Goal: Information Seeking & Learning: Learn about a topic

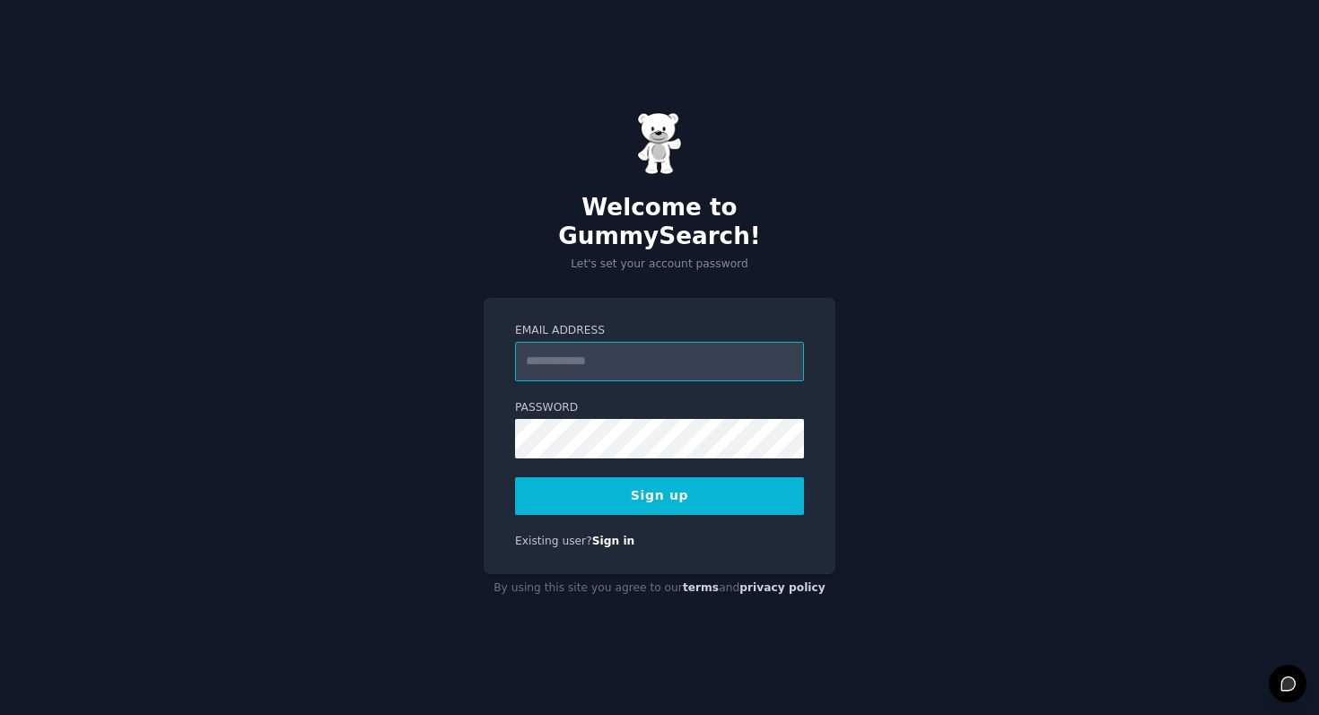
click at [583, 353] on input "Email Address" at bounding box center [659, 361] width 289 height 39
type input "**********"
click at [668, 479] on button "Sign up" at bounding box center [659, 496] width 289 height 38
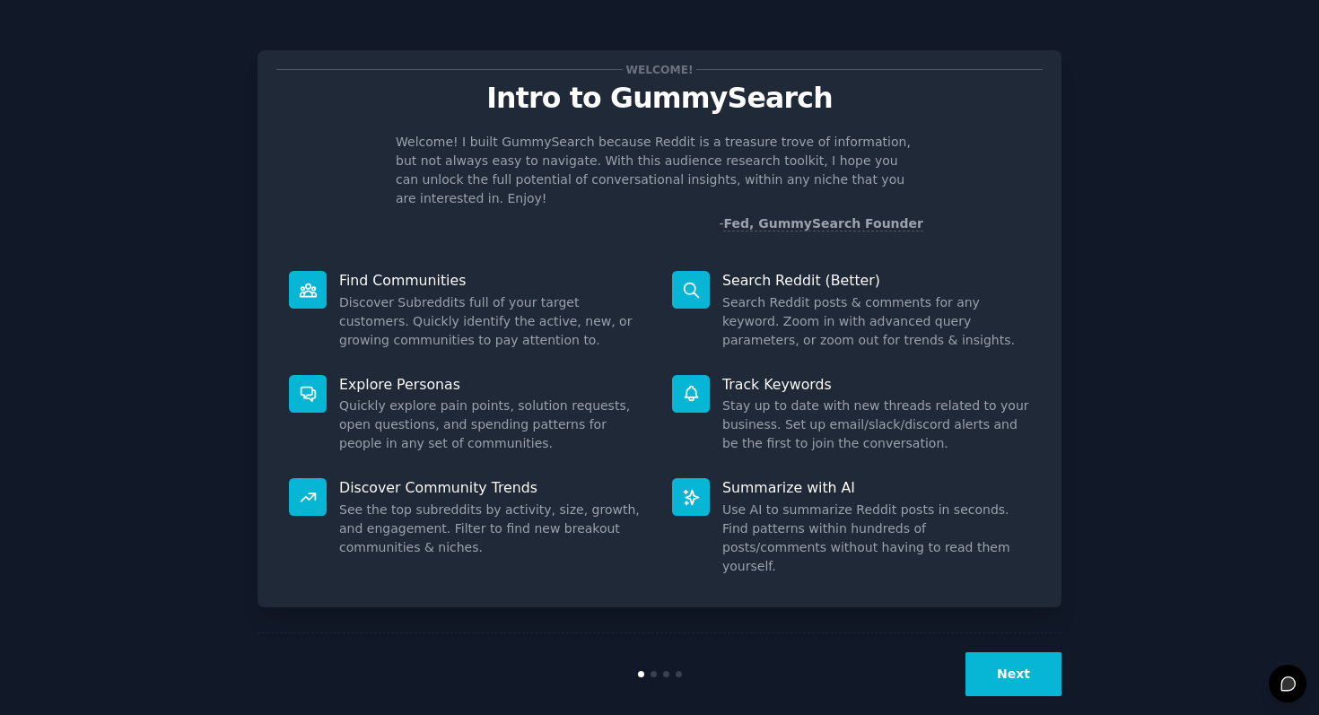
click at [978, 652] on button "Next" at bounding box center [1014, 674] width 96 height 44
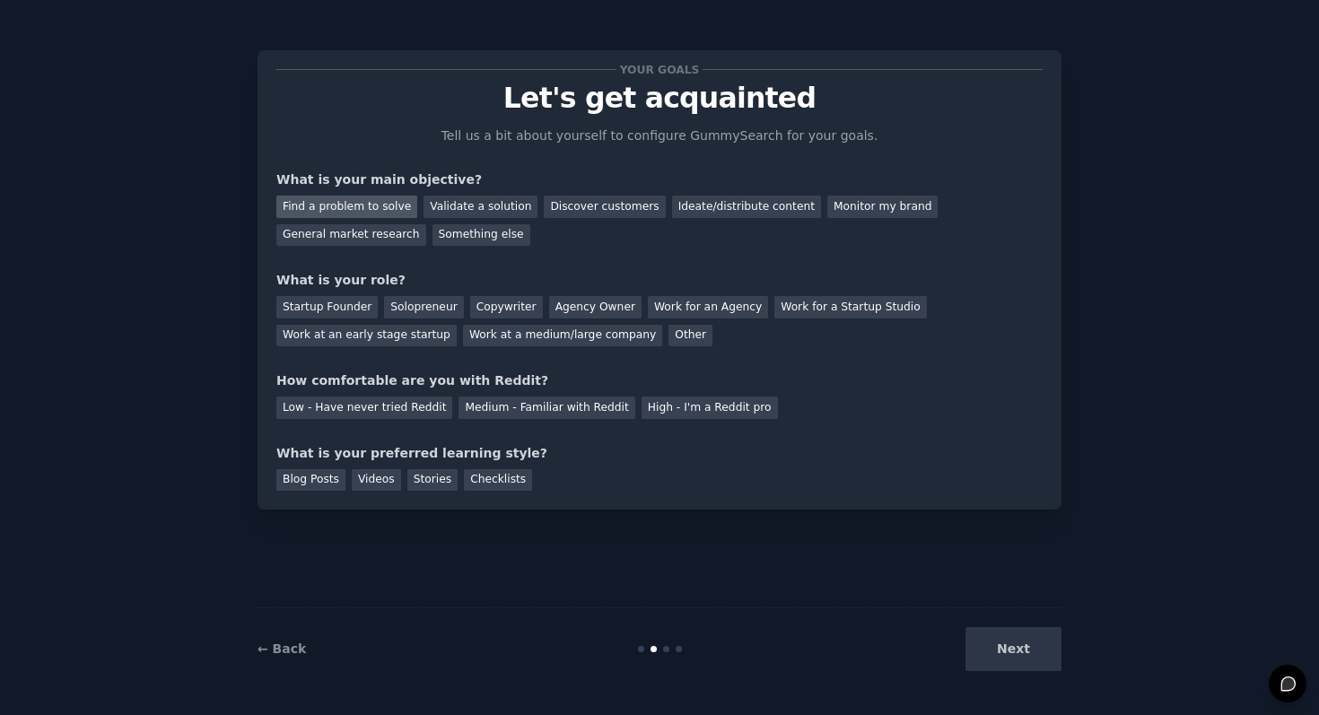
click at [315, 207] on div "Find a problem to solve" at bounding box center [346, 207] width 141 height 22
click at [361, 315] on div "Startup Founder" at bounding box center [326, 307] width 101 height 22
click at [428, 310] on div "Solopreneur" at bounding box center [423, 307] width 79 height 22
click at [705, 416] on div "High - I'm a Reddit pro" at bounding box center [710, 408] width 136 height 22
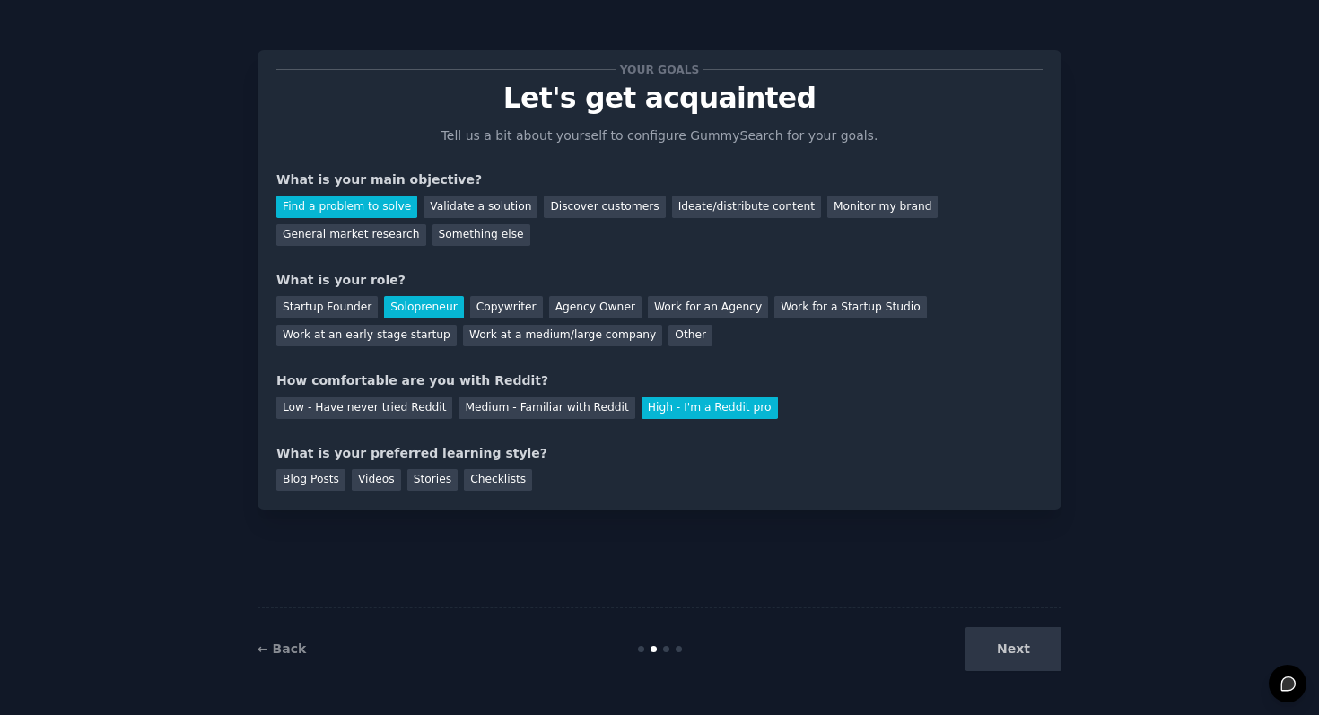
click at [363, 491] on div "Your goals Let's get acquainted Tell us a bit about yourself to configure Gummy…" at bounding box center [660, 279] width 804 height 459
click at [365, 480] on div "Videos" at bounding box center [376, 480] width 49 height 22
click at [277, 480] on div "Blog Posts" at bounding box center [310, 480] width 69 height 22
click at [338, 480] on div "Blog Posts" at bounding box center [310, 480] width 69 height 22
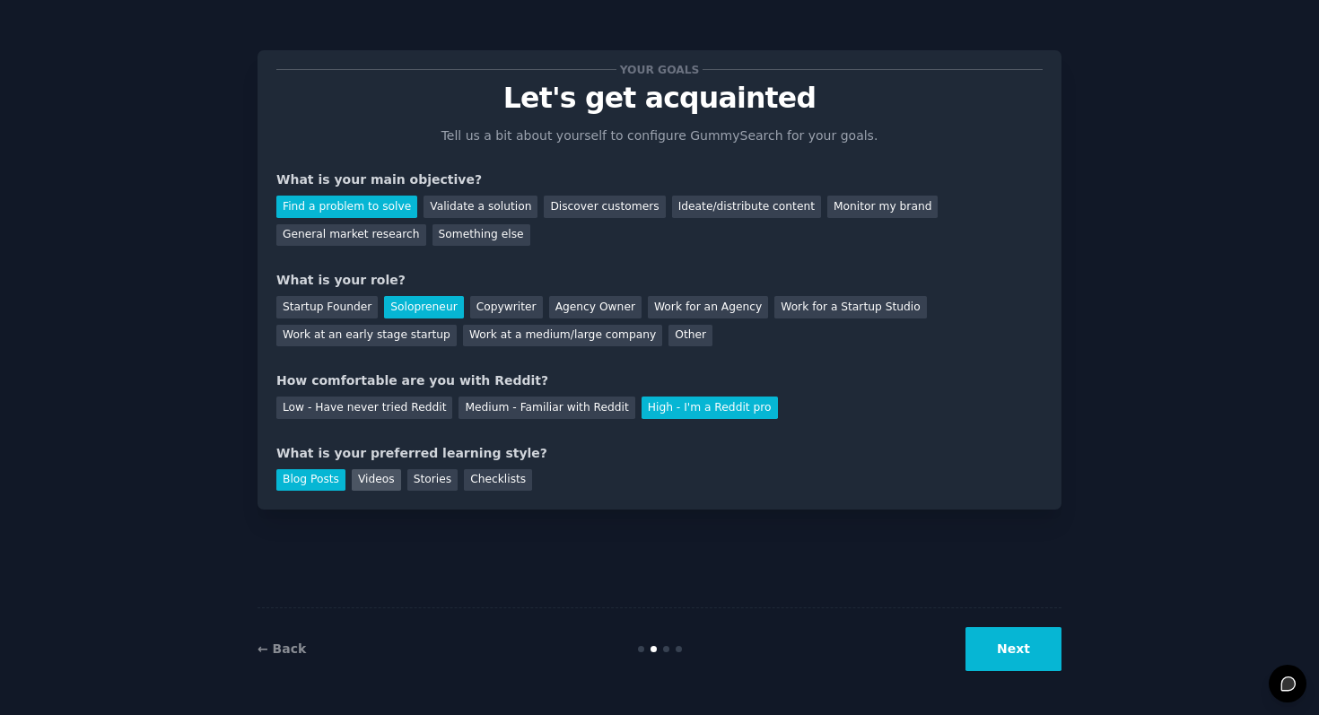
click at [355, 480] on div "Videos" at bounding box center [376, 480] width 49 height 22
click at [442, 476] on div "Stories" at bounding box center [432, 480] width 50 height 22
click at [378, 468] on div "Blog Posts Videos Stories Checklists" at bounding box center [659, 477] width 766 height 29
click at [376, 481] on div "Videos" at bounding box center [376, 480] width 49 height 22
click at [1043, 664] on button "Next" at bounding box center [1014, 649] width 96 height 44
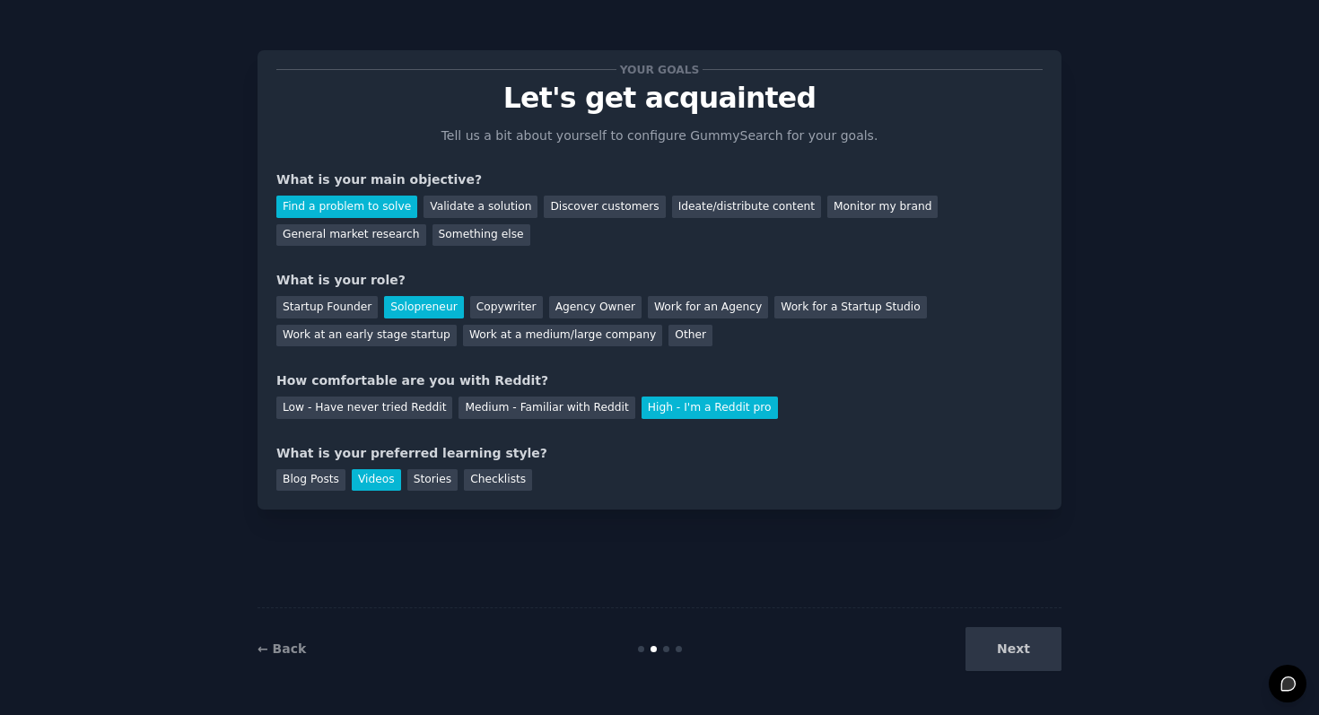
click at [1013, 657] on div "Next" at bounding box center [927, 649] width 268 height 44
click at [1002, 635] on div "Next" at bounding box center [927, 649] width 268 height 44
click at [1021, 653] on div "Next" at bounding box center [927, 649] width 268 height 44
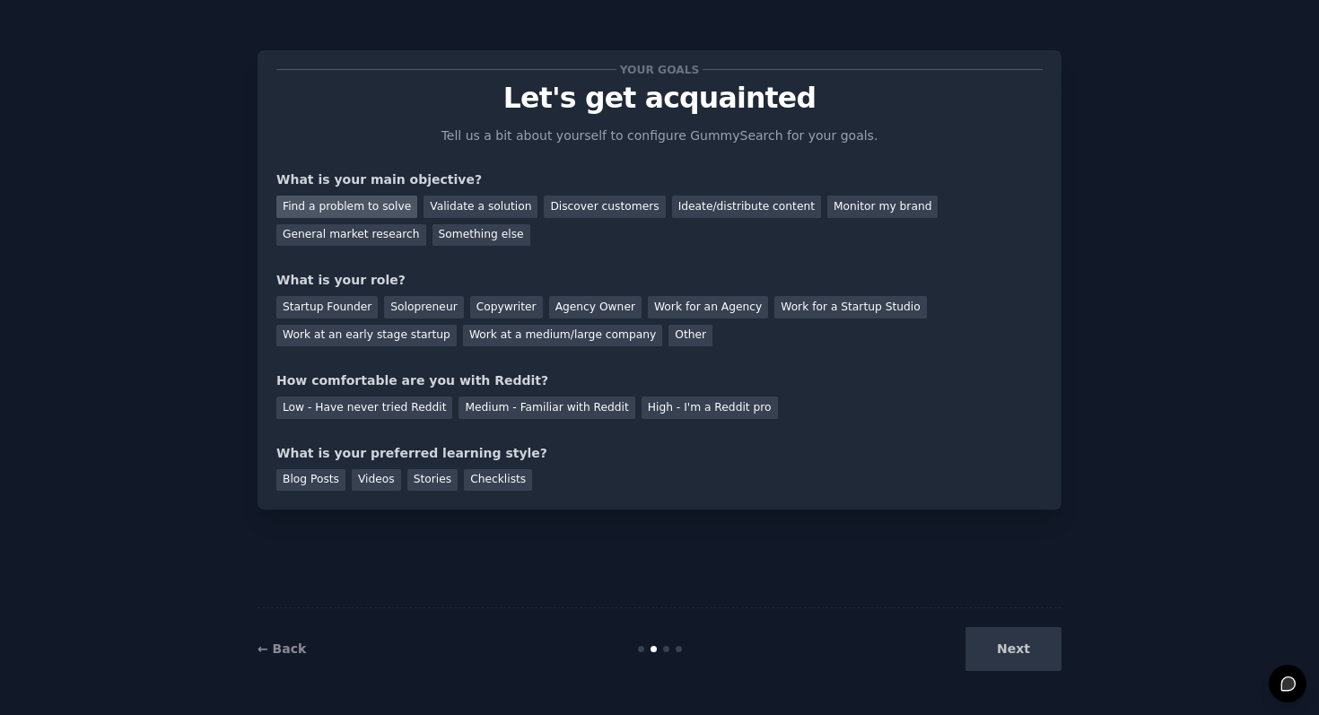
click at [378, 201] on div "Find a problem to solve" at bounding box center [346, 207] width 141 height 22
click at [685, 413] on div "High - I'm a Reddit pro" at bounding box center [710, 408] width 136 height 22
click at [365, 481] on div "Videos" at bounding box center [376, 480] width 49 height 22
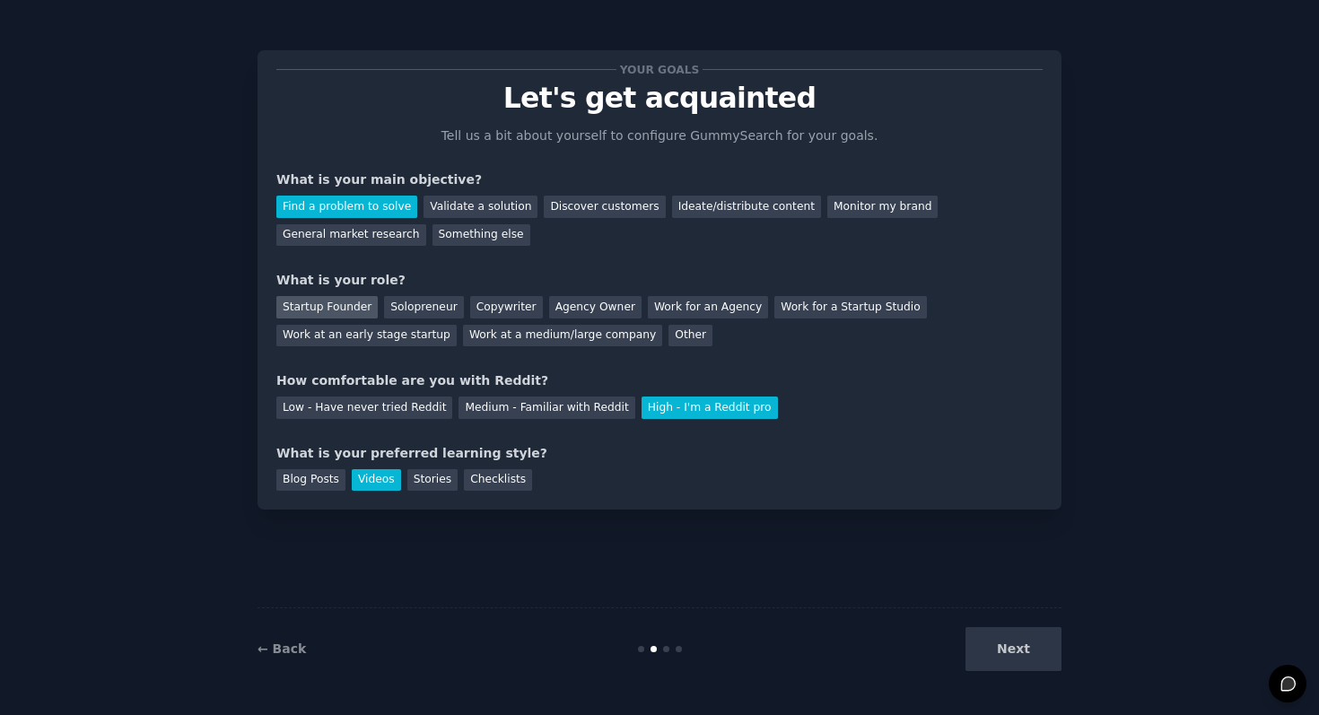
click at [344, 312] on div "Startup Founder" at bounding box center [326, 307] width 101 height 22
click at [411, 302] on div "Solopreneur" at bounding box center [423, 307] width 79 height 22
click at [996, 661] on button "Next" at bounding box center [1014, 649] width 96 height 44
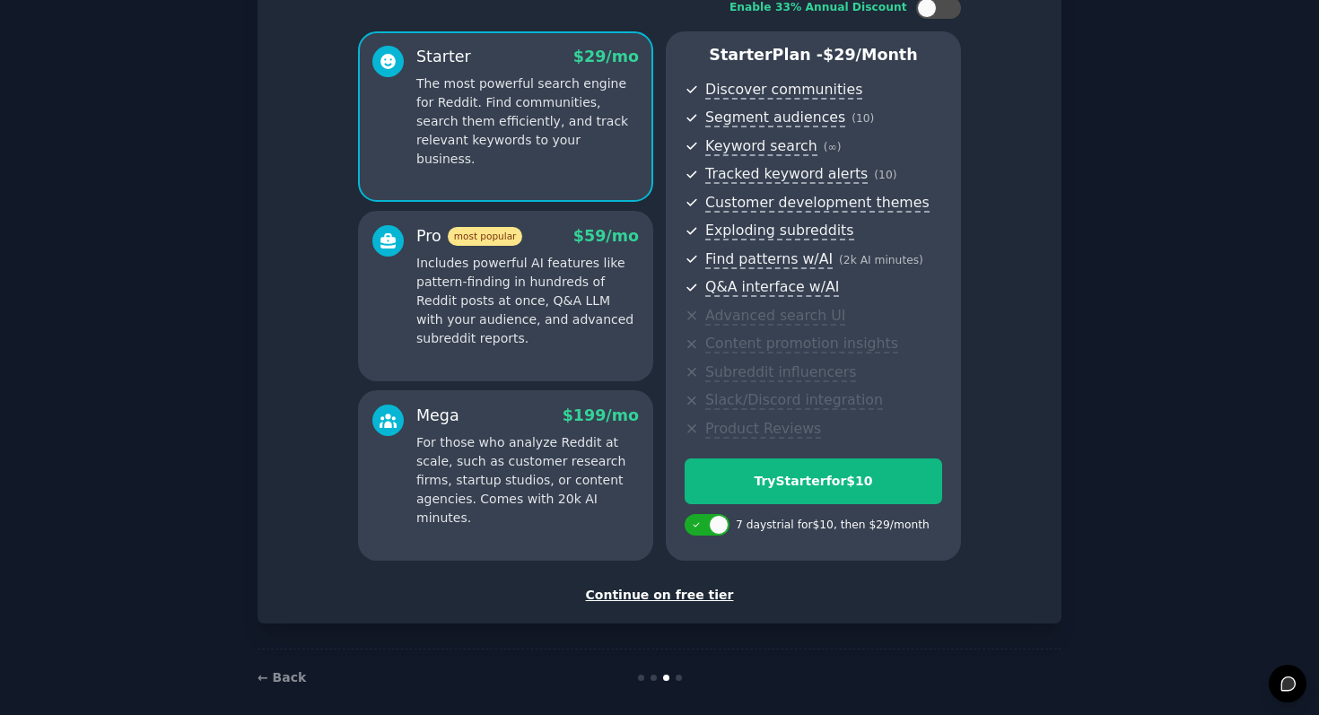
scroll to position [145, 0]
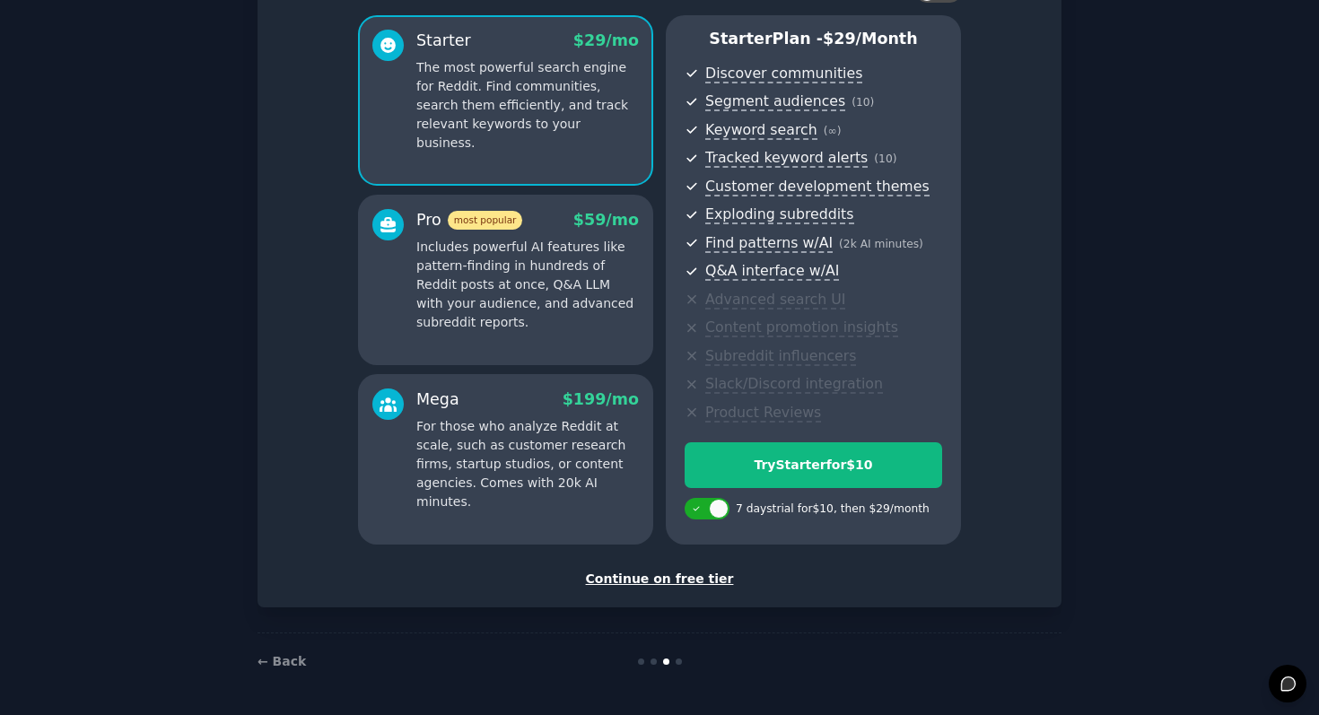
click at [642, 574] on div "Continue on free tier" at bounding box center [659, 579] width 766 height 19
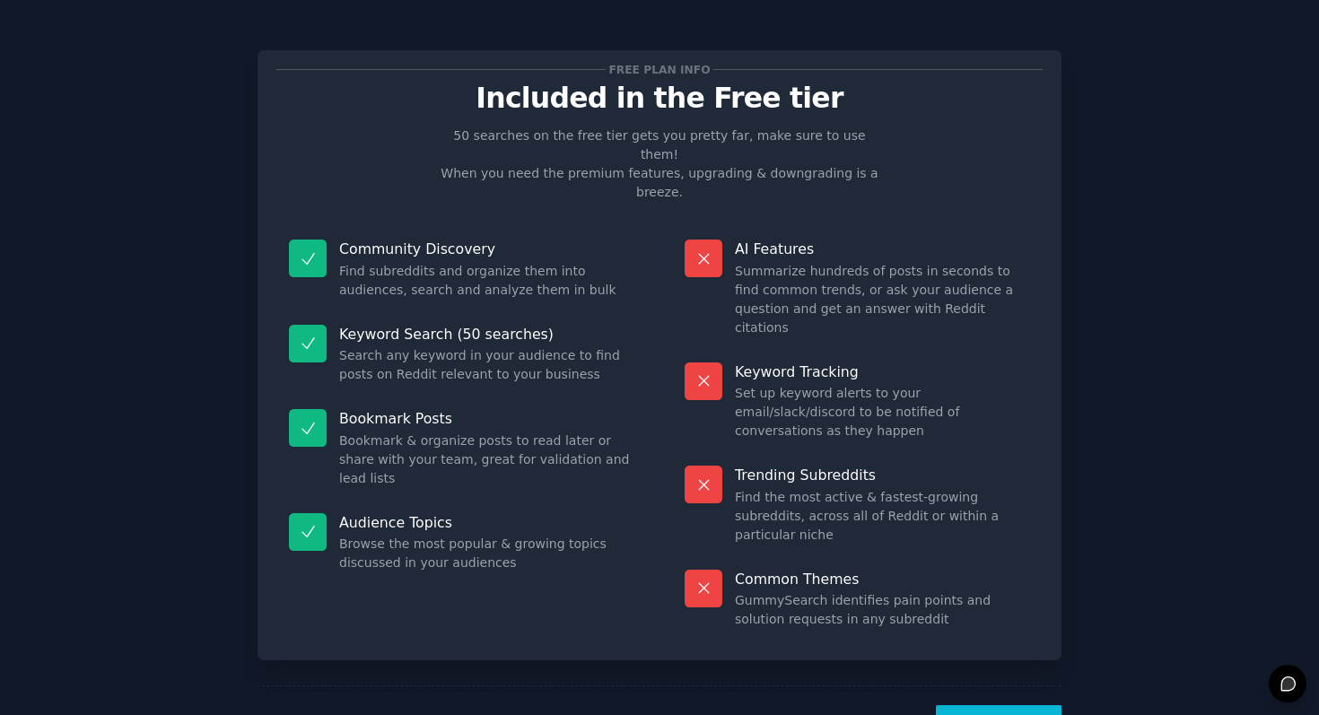
click at [1012, 705] on button "Let's Go!" at bounding box center [999, 727] width 126 height 44
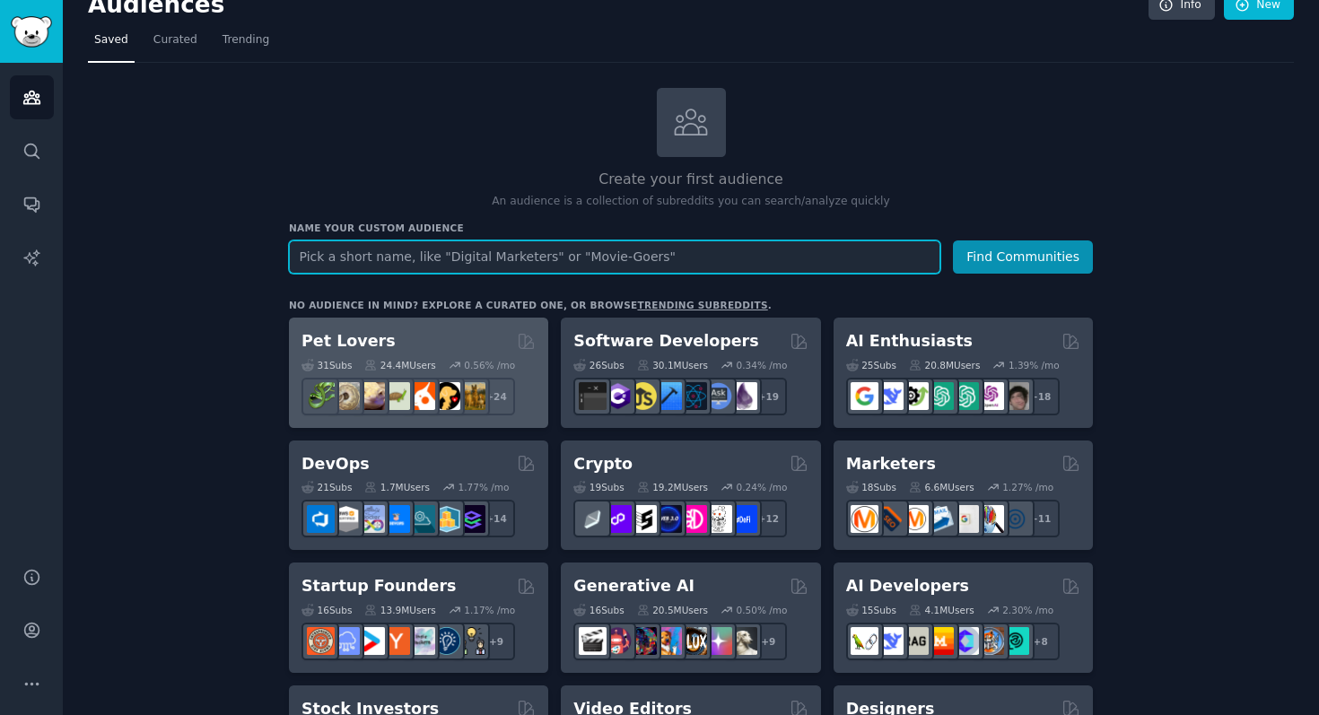
scroll to position [30, 0]
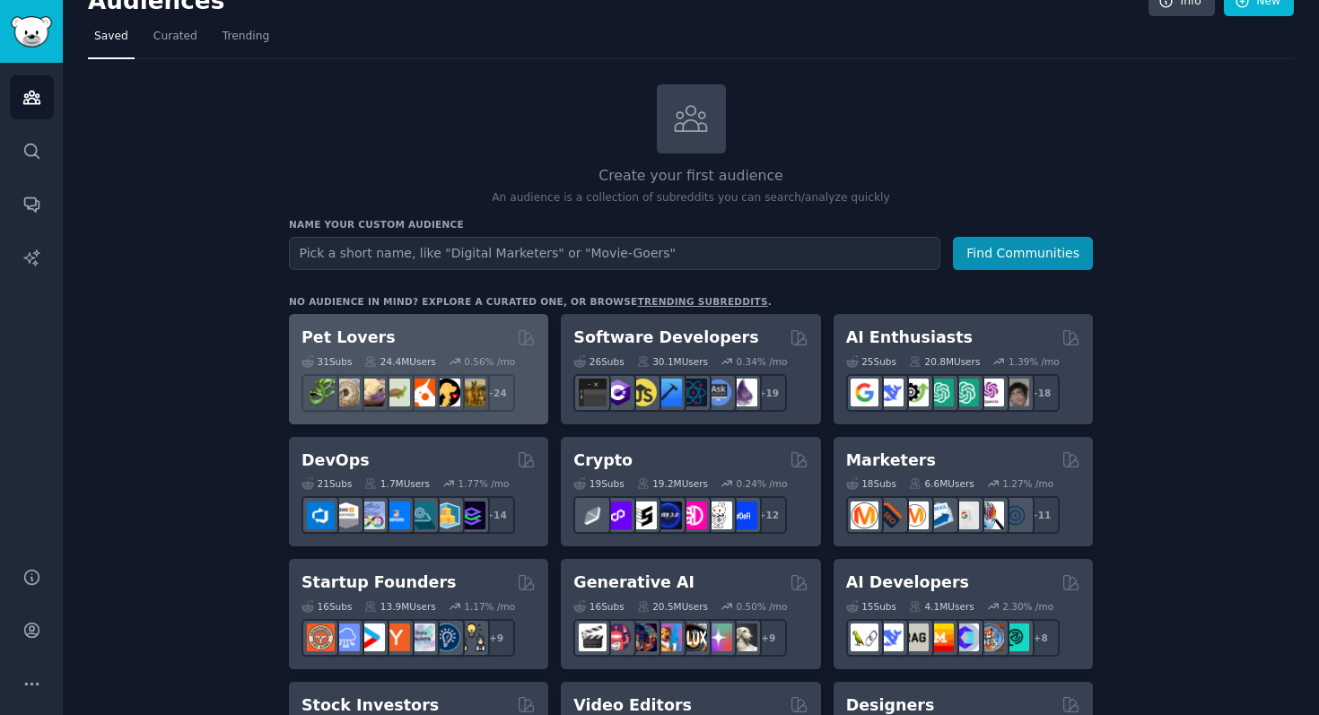
click at [390, 329] on div "Pet Lovers" at bounding box center [419, 338] width 234 height 22
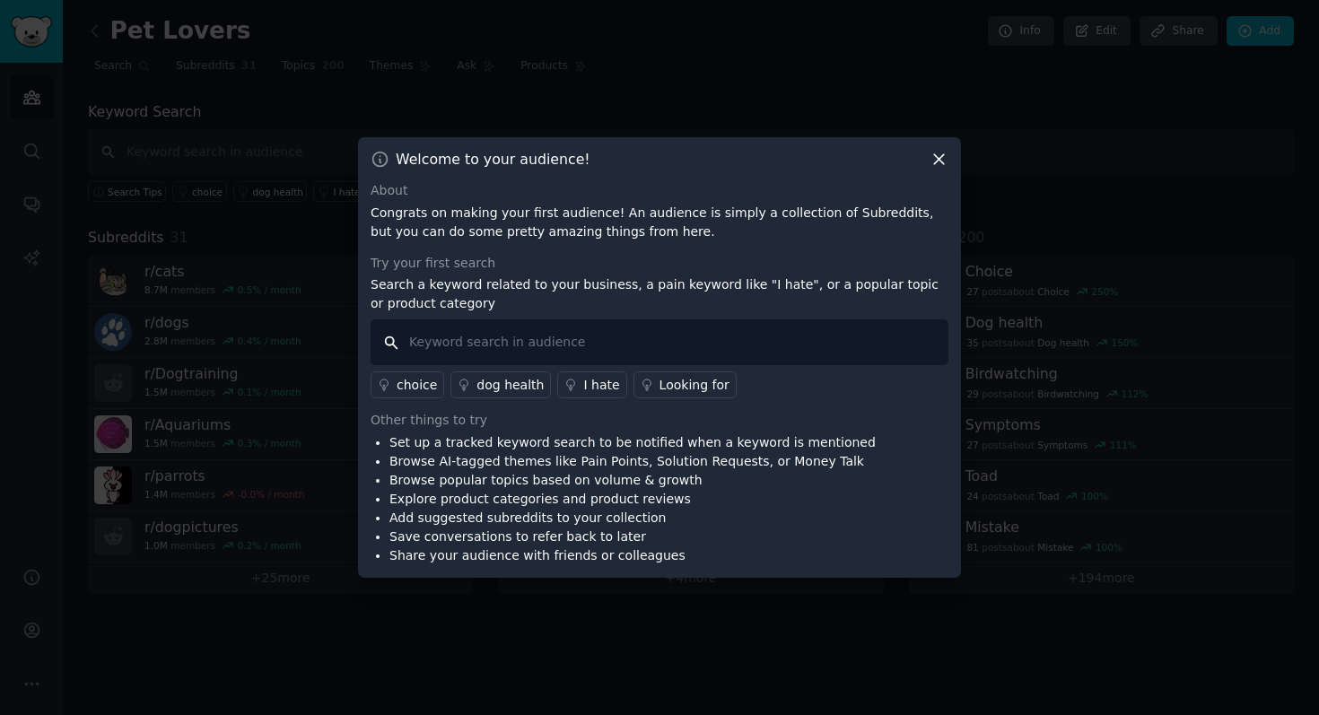
click at [731, 341] on input "text" at bounding box center [660, 342] width 578 height 46
type input "is there an app for"
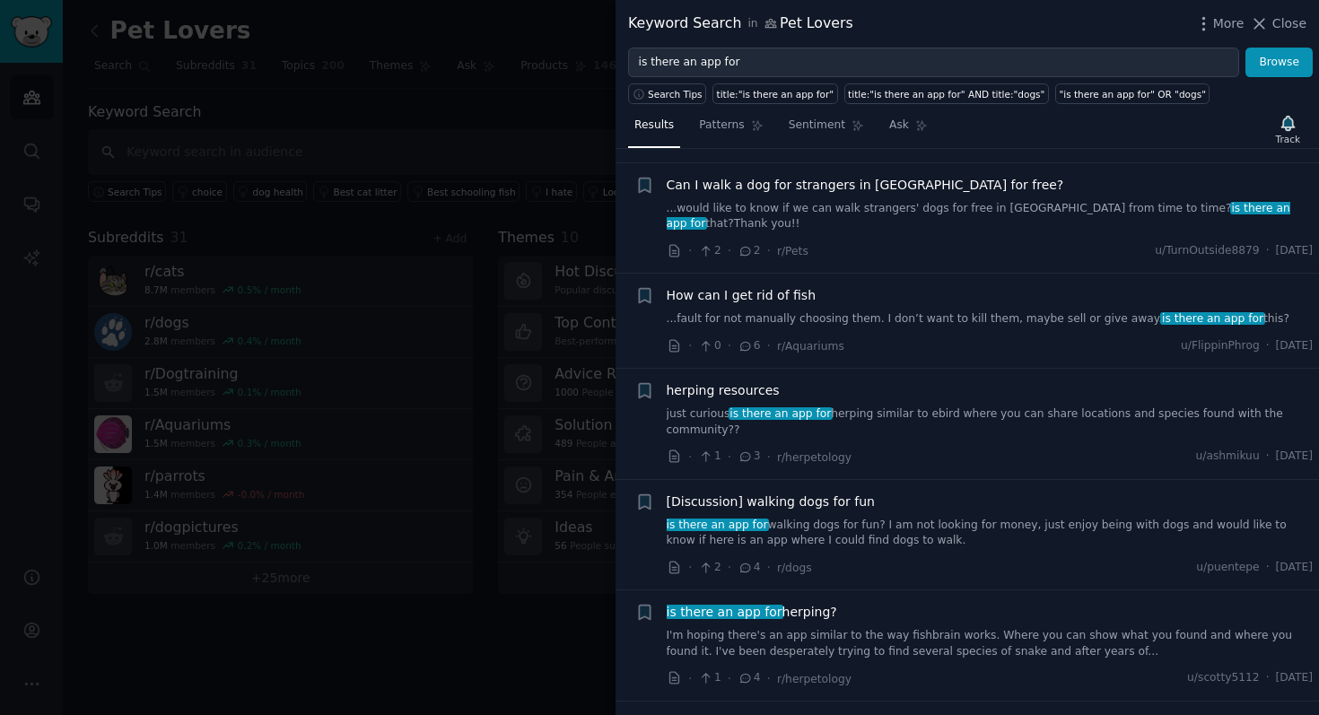
scroll to position [634, 0]
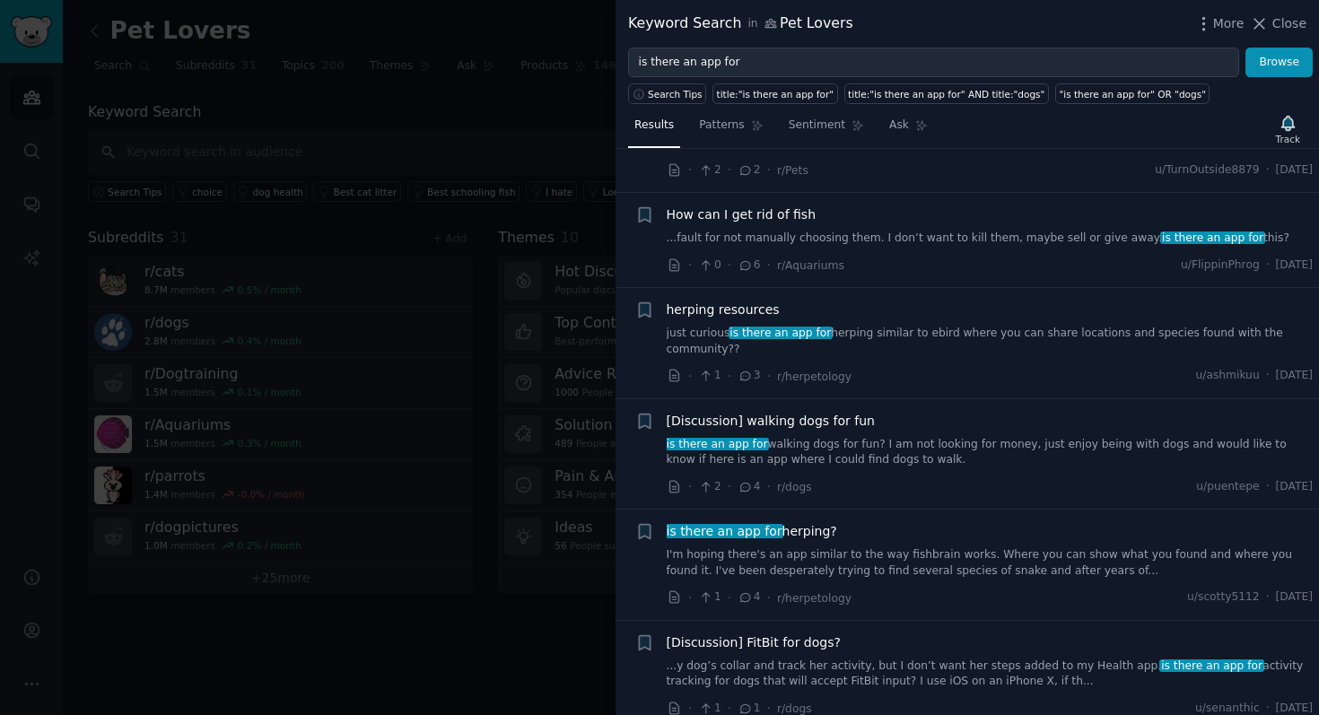
click at [510, 127] on div at bounding box center [659, 357] width 1319 height 715
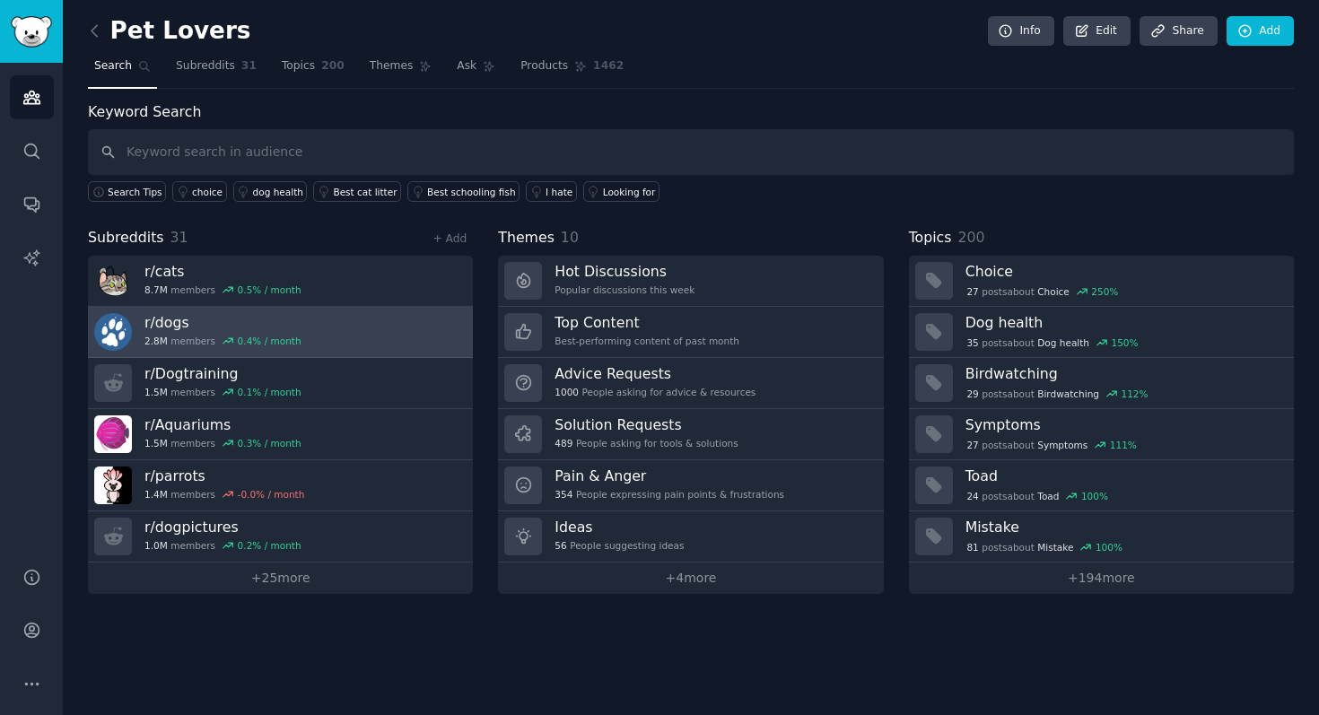
click at [316, 328] on link "r/ dogs 2.8M members 0.4 % / month" at bounding box center [280, 332] width 385 height 51
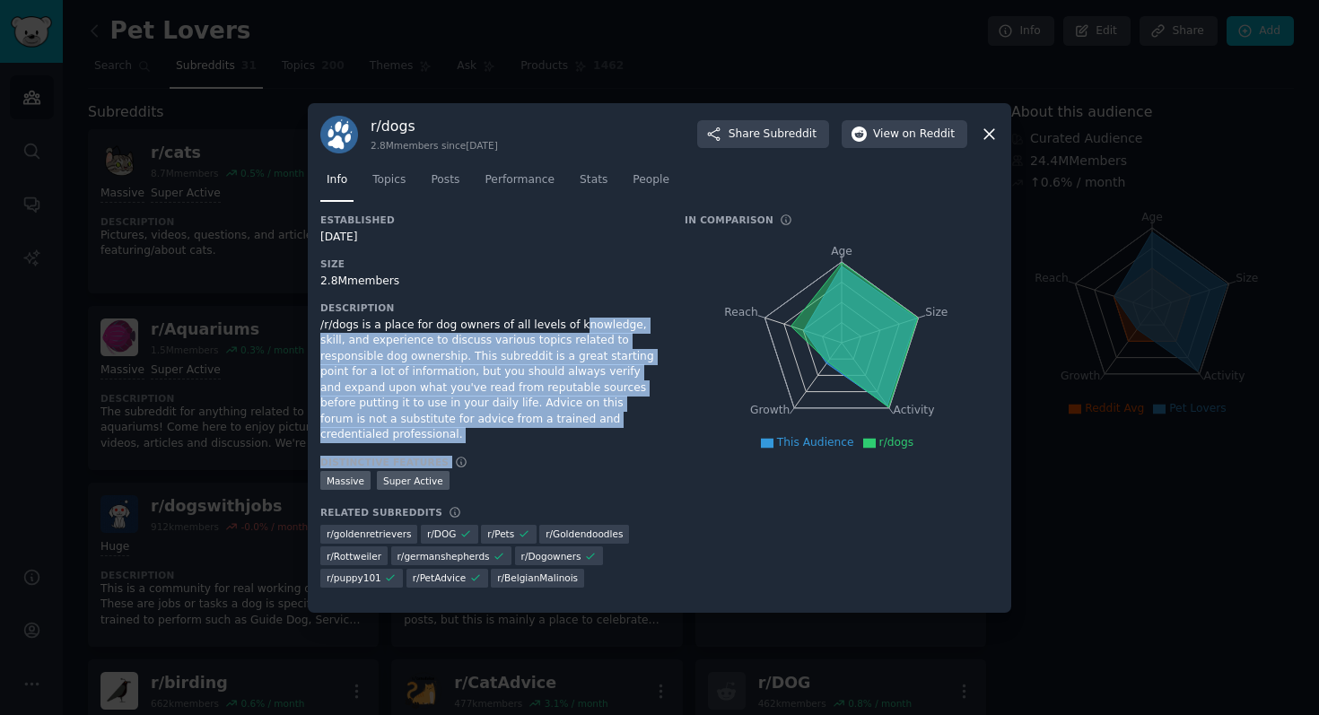
drag, startPoint x: 601, startPoint y: 436, endPoint x: 574, endPoint y: 334, distance: 105.8
click at [574, 334] on div "Established 03/14/2008 Size 2.8M members Description /r/dogs is a place for dog…" at bounding box center [489, 407] width 339 height 387
click at [991, 139] on icon at bounding box center [989, 134] width 10 height 10
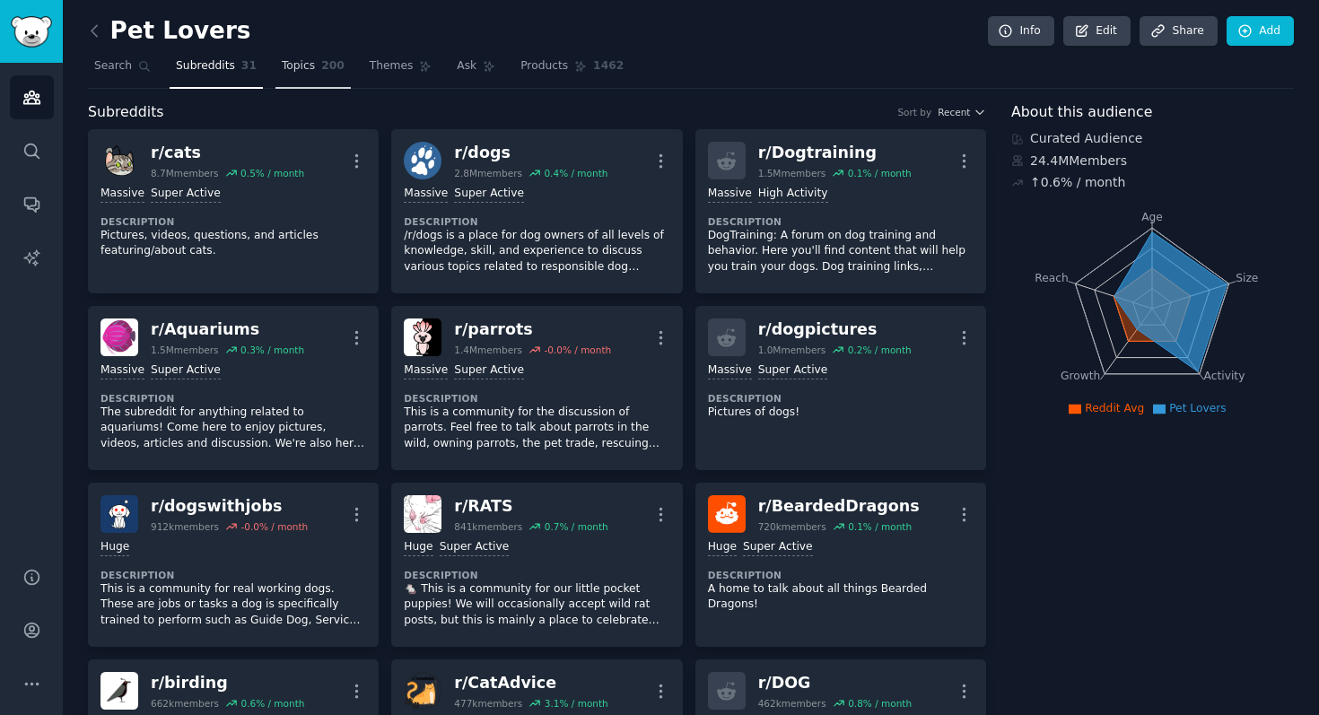
click at [296, 66] on span "Topics" at bounding box center [298, 66] width 33 height 16
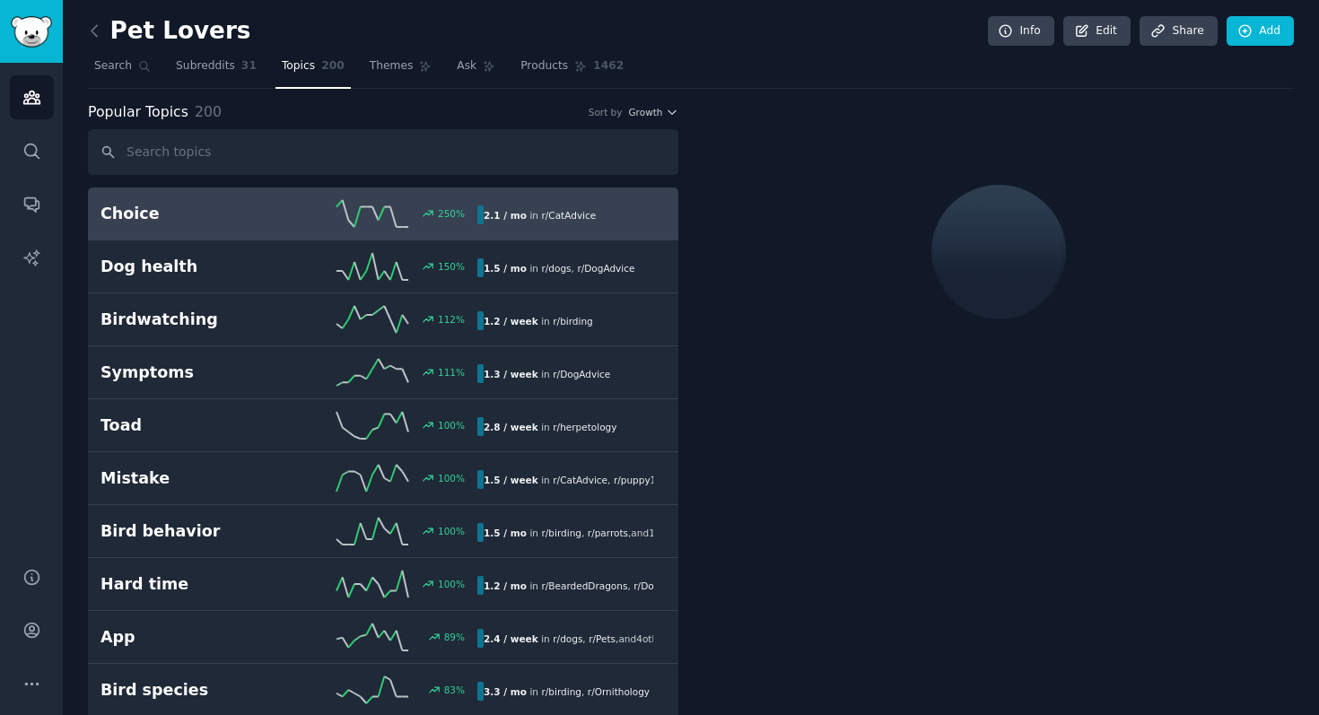
click at [398, 71] on span "Themes" at bounding box center [392, 66] width 44 height 16
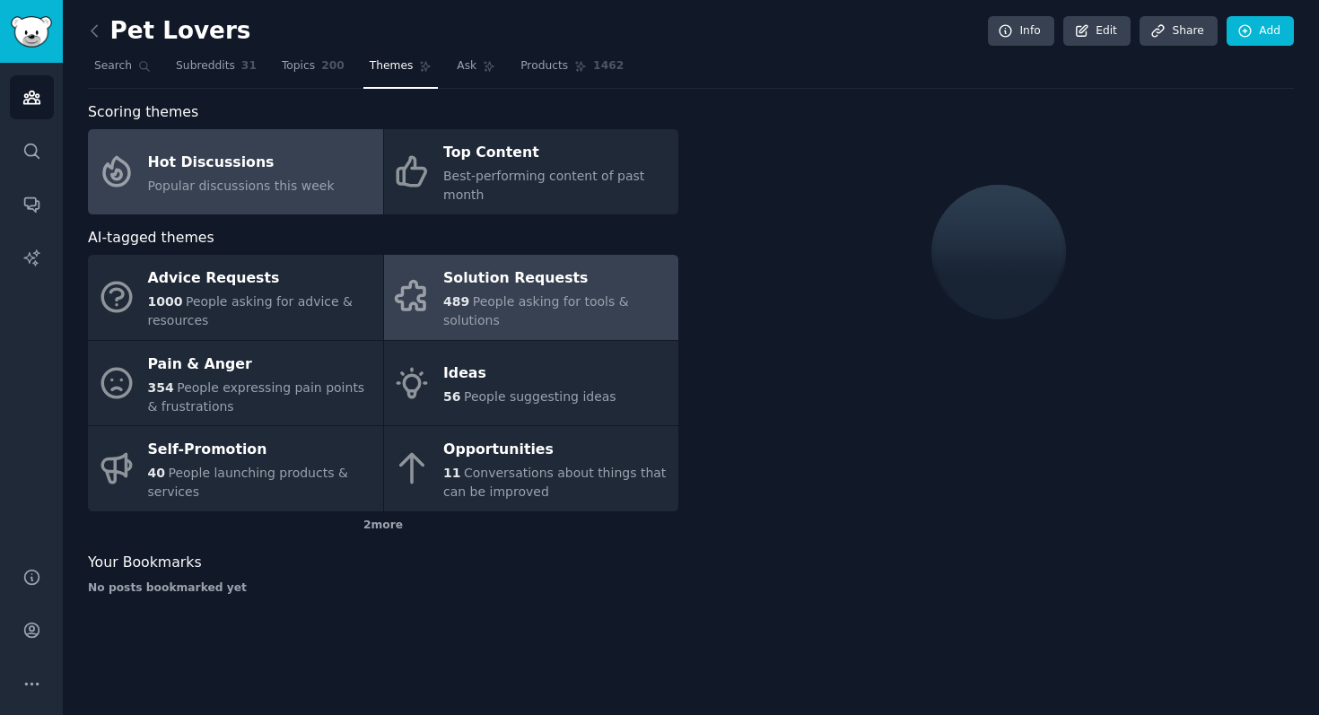
click at [526, 326] on div "489 People asking for tools & solutions" at bounding box center [556, 312] width 226 height 38
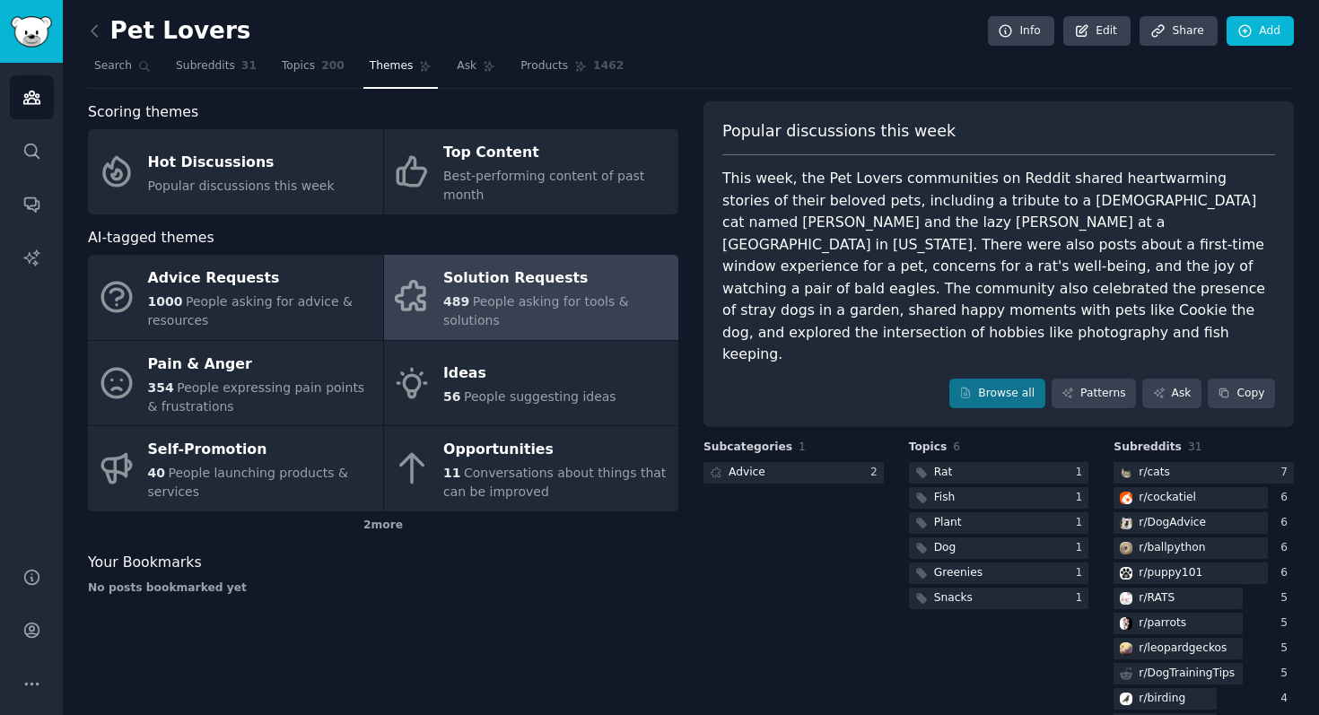
click at [543, 300] on span "People asking for tools & solutions" at bounding box center [536, 310] width 186 height 33
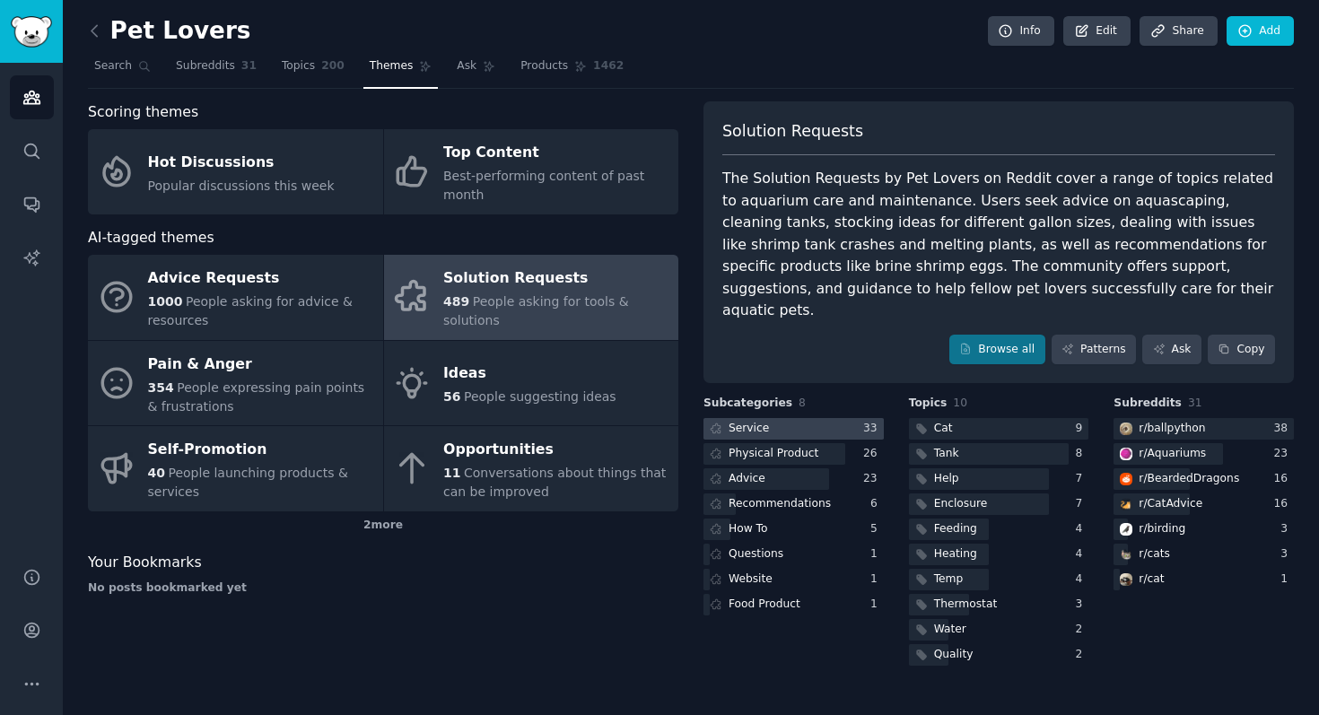
click at [801, 418] on div at bounding box center [794, 429] width 180 height 22
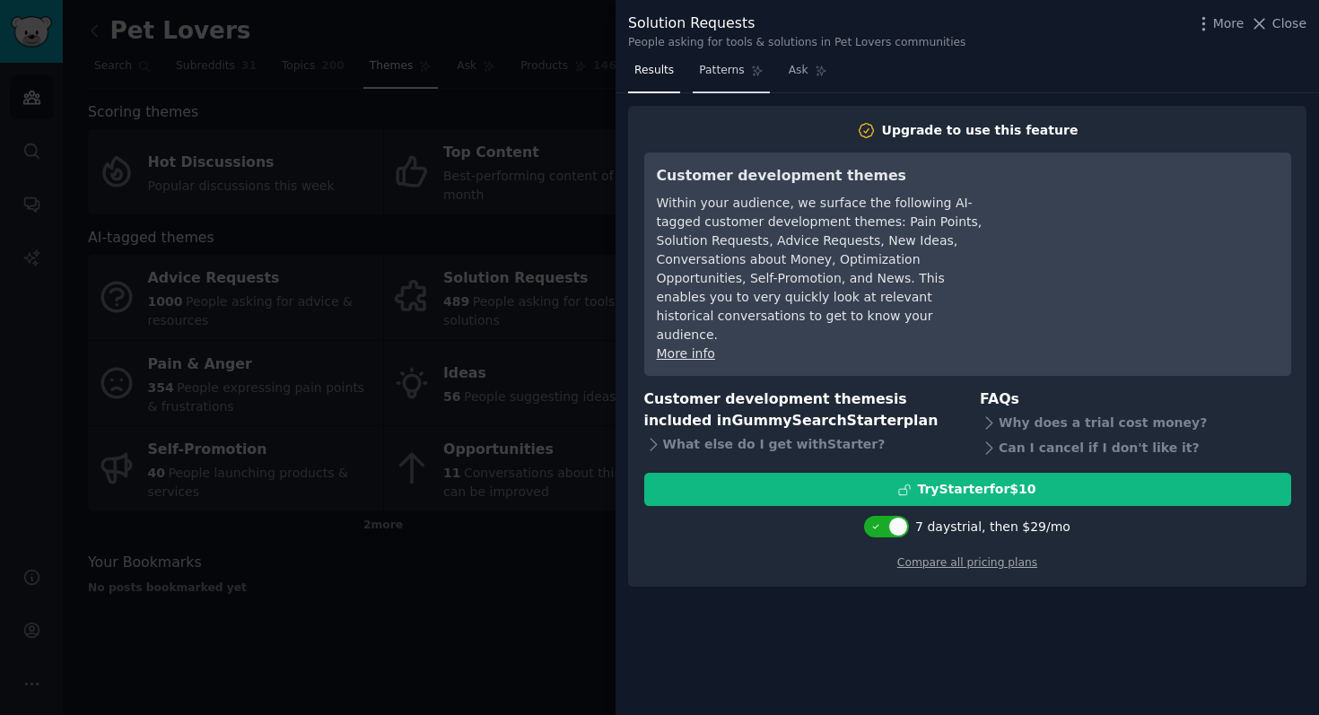
click at [723, 72] on span "Patterns" at bounding box center [721, 71] width 45 height 16
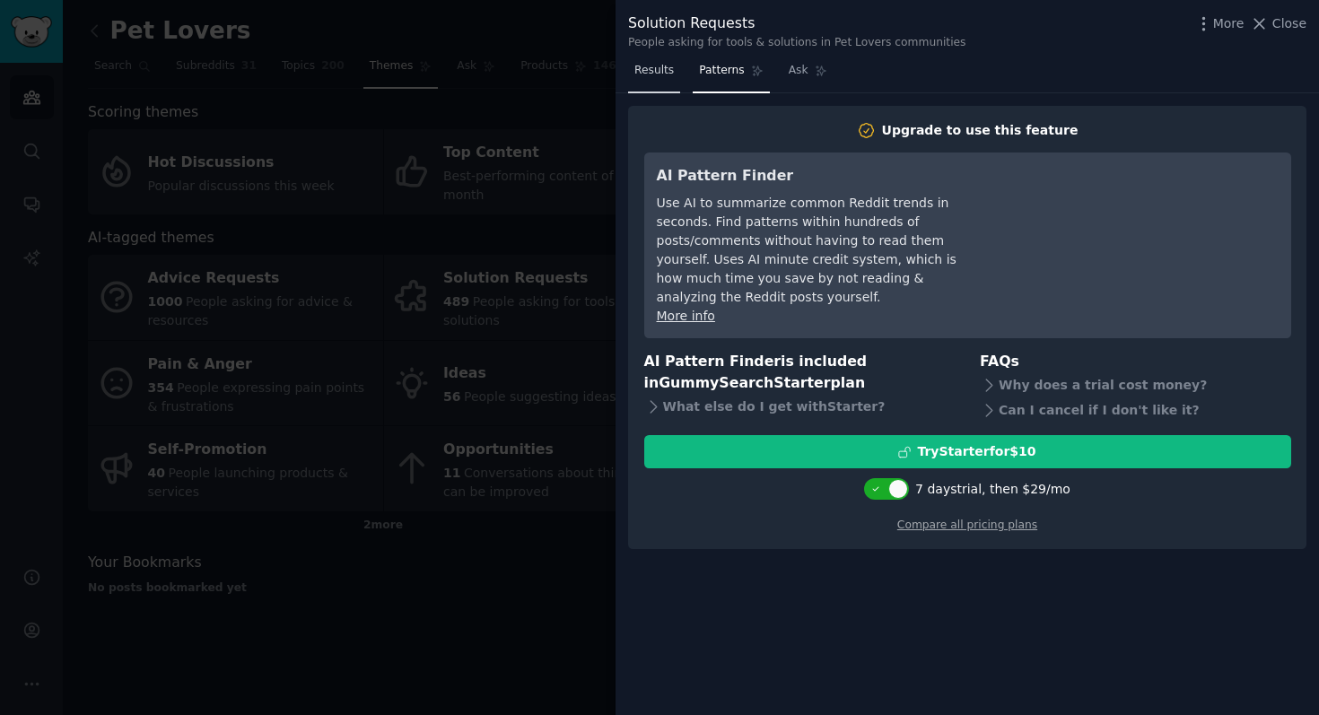
click at [652, 72] on span "Results" at bounding box center [653, 71] width 39 height 16
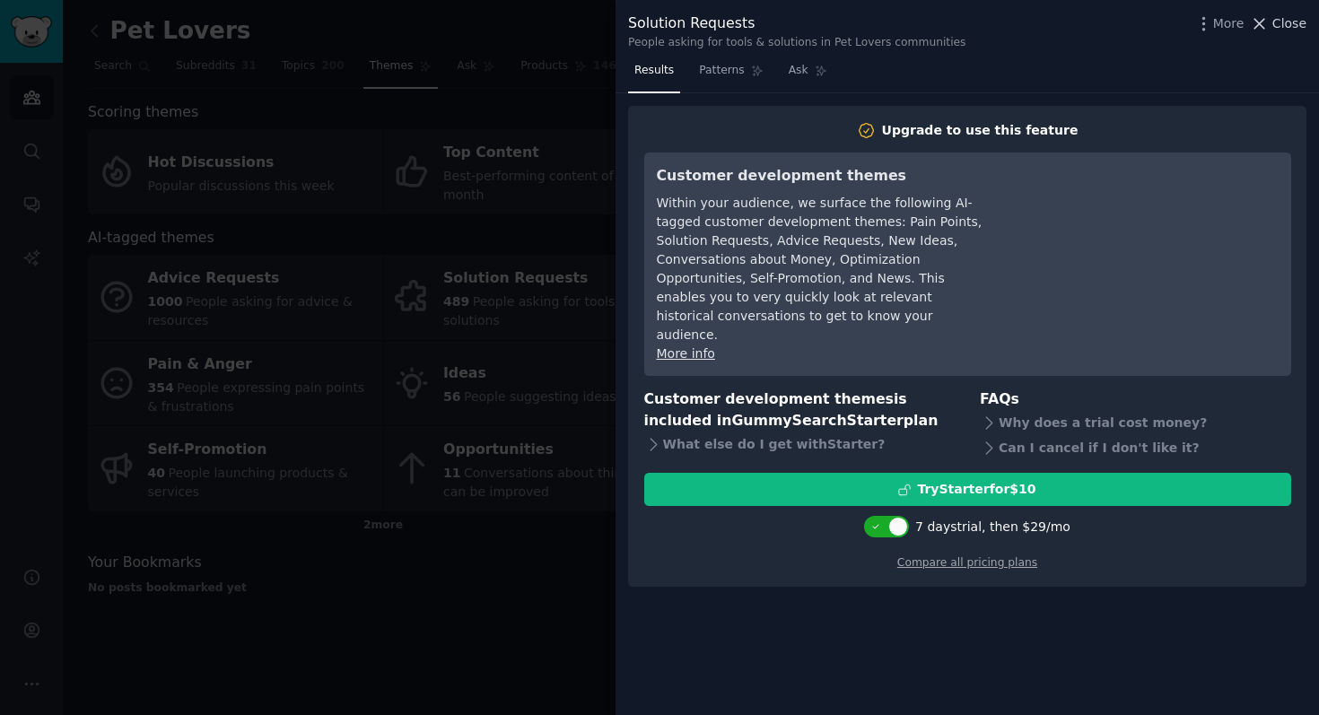
click at [1266, 16] on icon at bounding box center [1259, 23] width 19 height 19
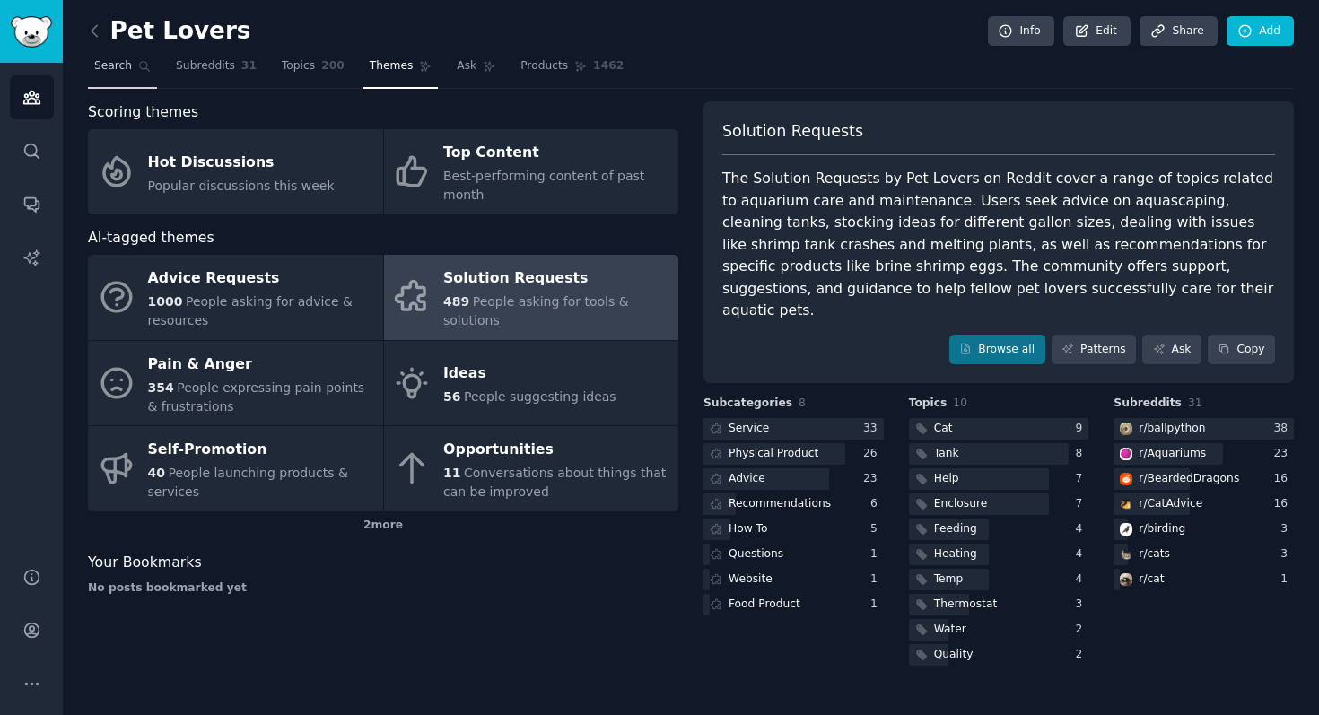
click at [136, 72] on link "Search" at bounding box center [122, 70] width 69 height 37
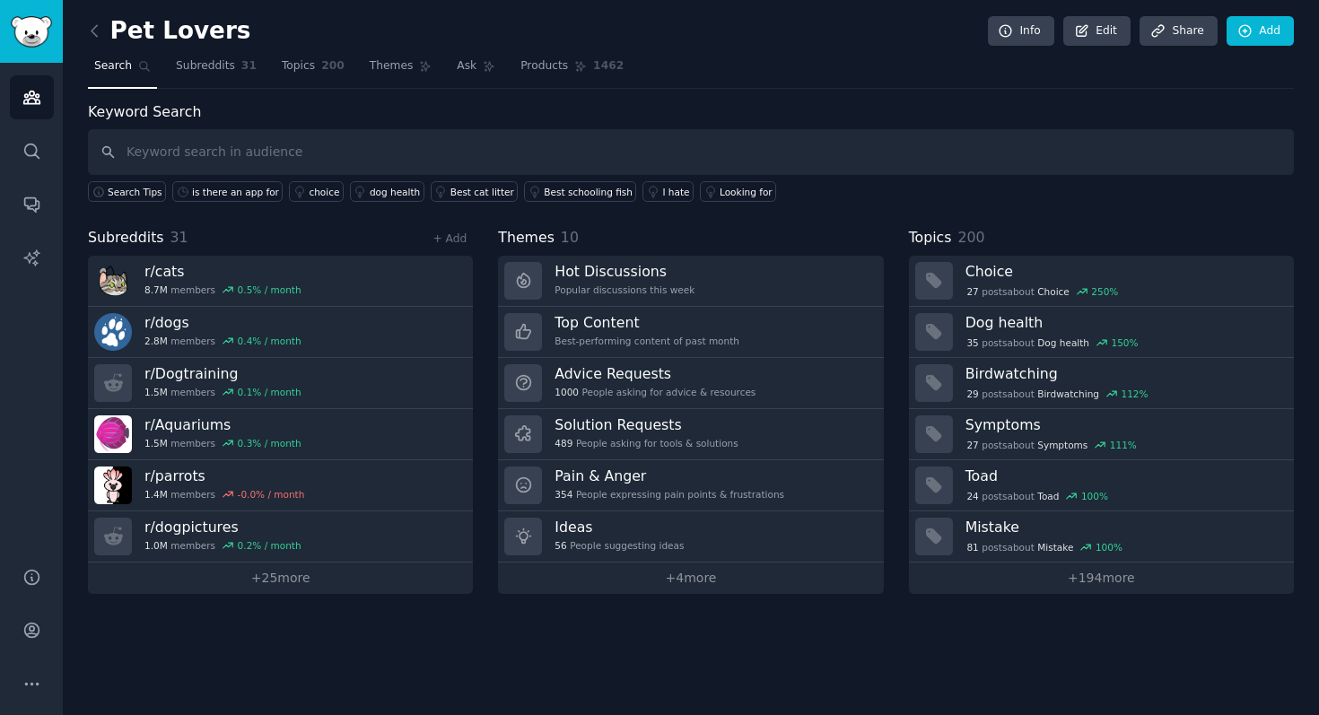
click at [23, 120] on div "Audiences Search Conversations AI Reports" at bounding box center [31, 304] width 63 height 483
click at [23, 159] on icon "Sidebar" at bounding box center [31, 151] width 19 height 19
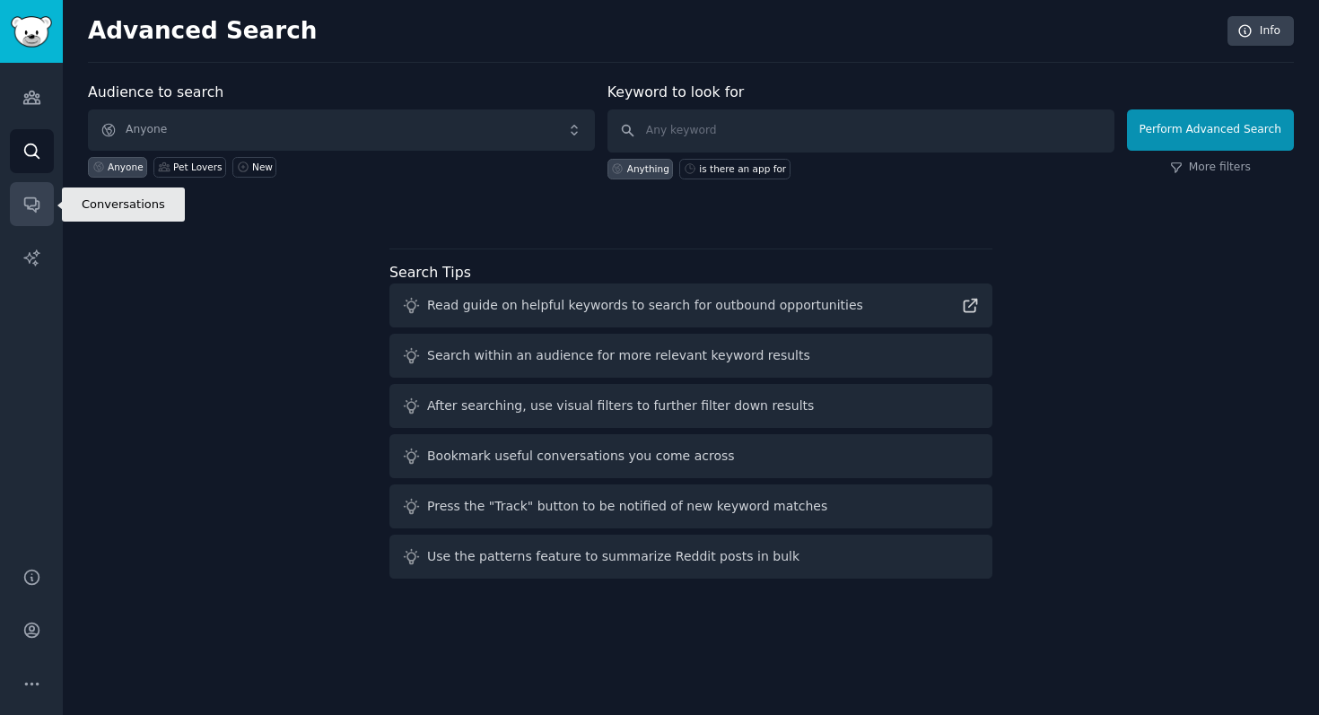
click at [23, 197] on icon "Sidebar" at bounding box center [31, 204] width 19 height 19
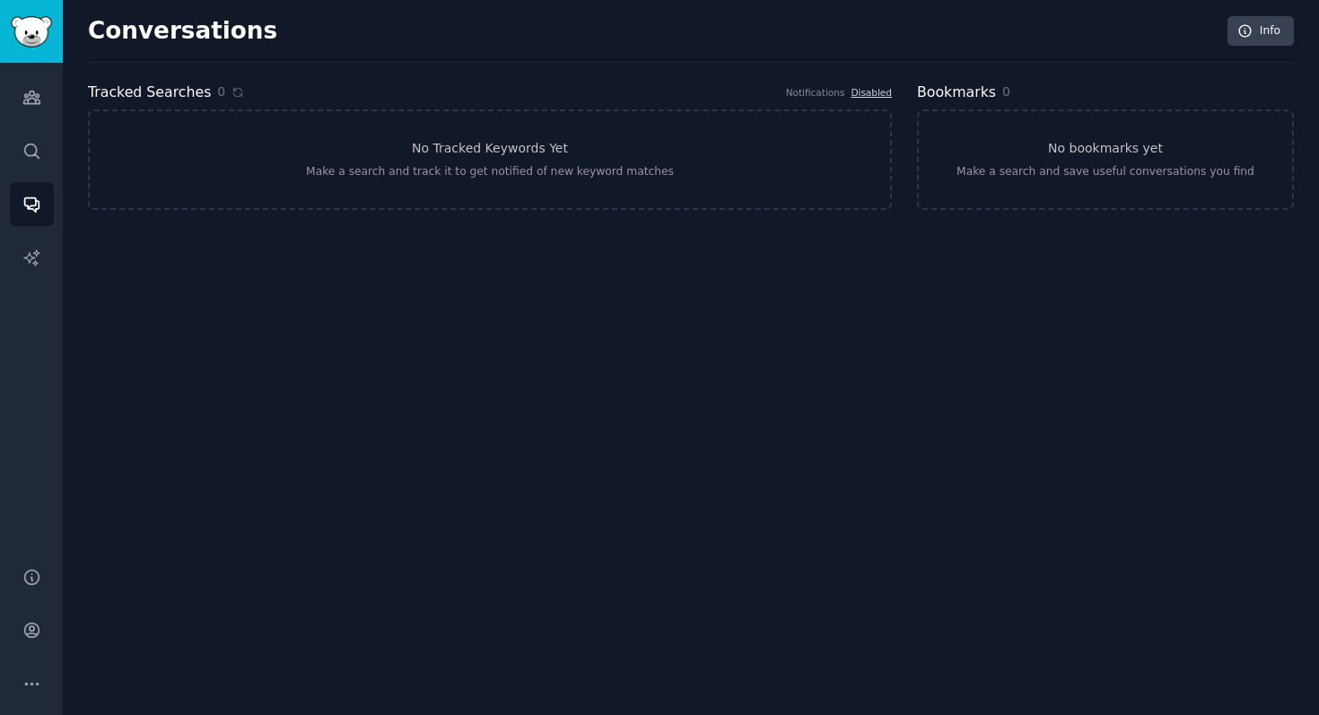
click at [31, 71] on div "Audiences Search Conversations AI Reports" at bounding box center [31, 304] width 63 height 483
click at [31, 92] on icon "Sidebar" at bounding box center [31, 98] width 16 height 13
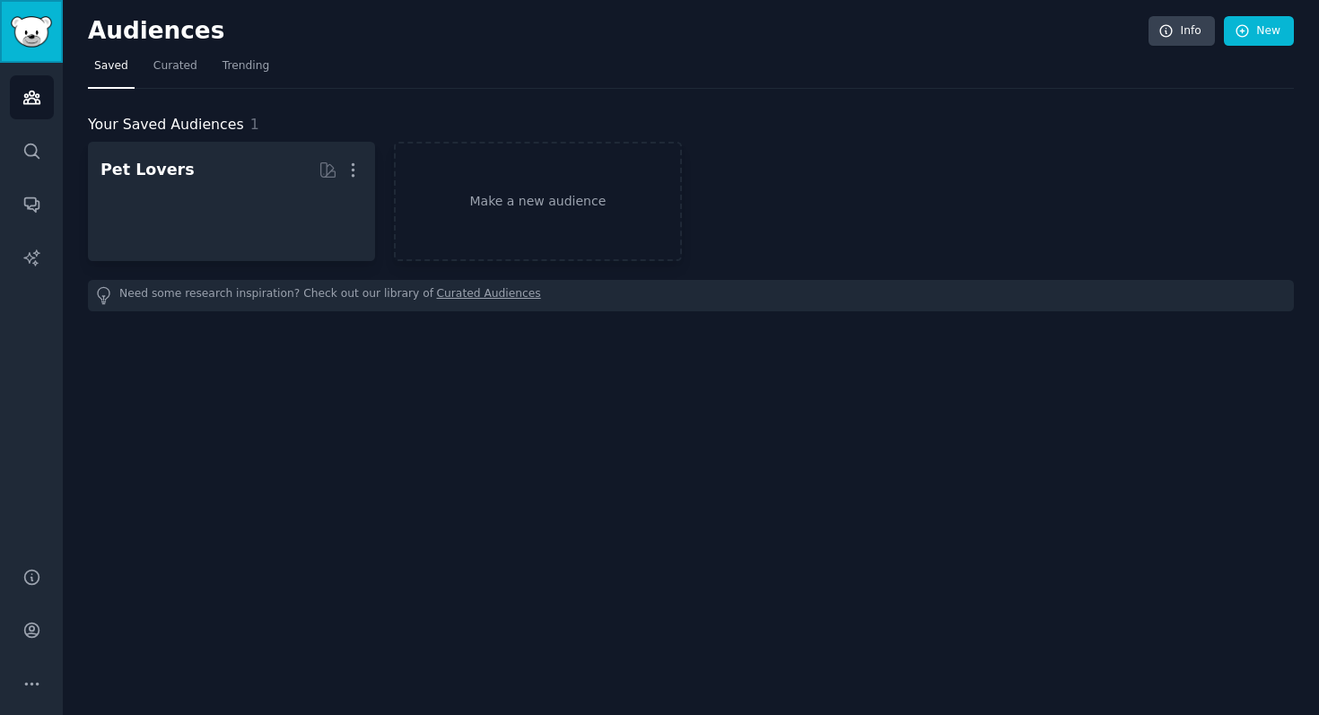
click at [33, 56] on link "Sidebar" at bounding box center [31, 31] width 63 height 63
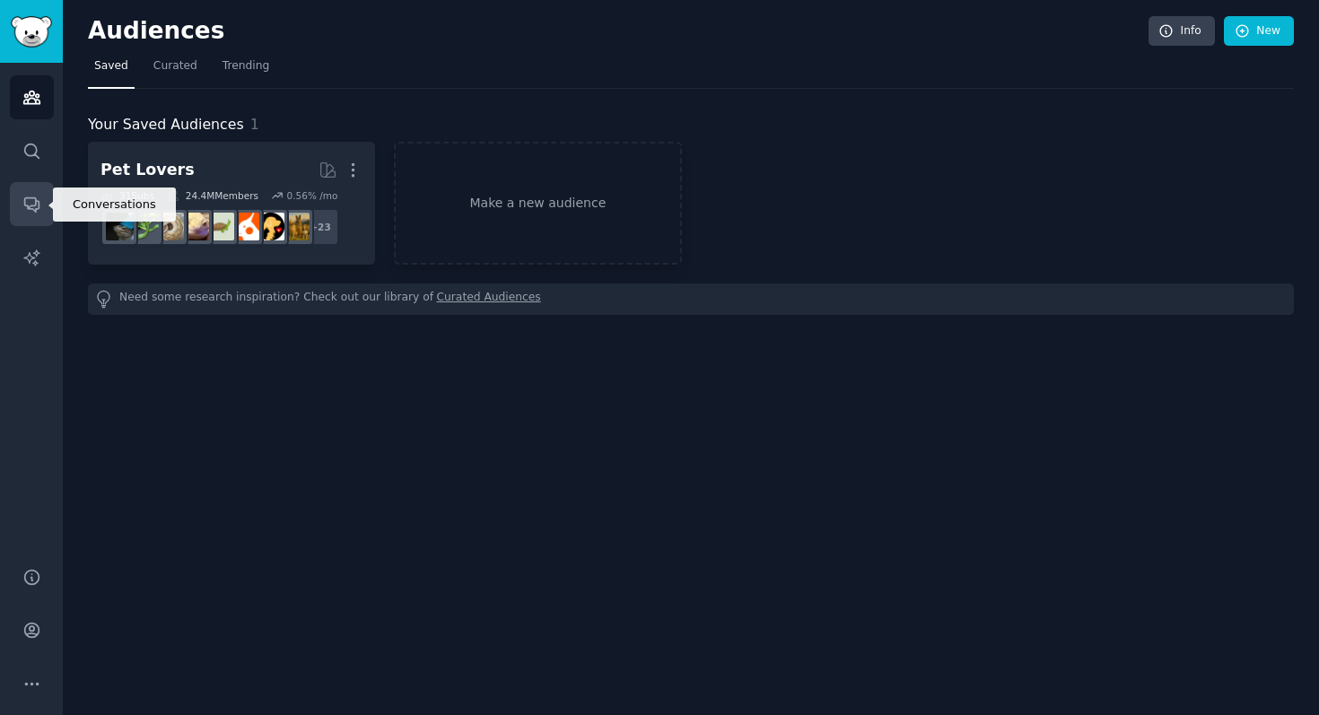
click at [16, 209] on link "Conversations" at bounding box center [32, 204] width 44 height 44
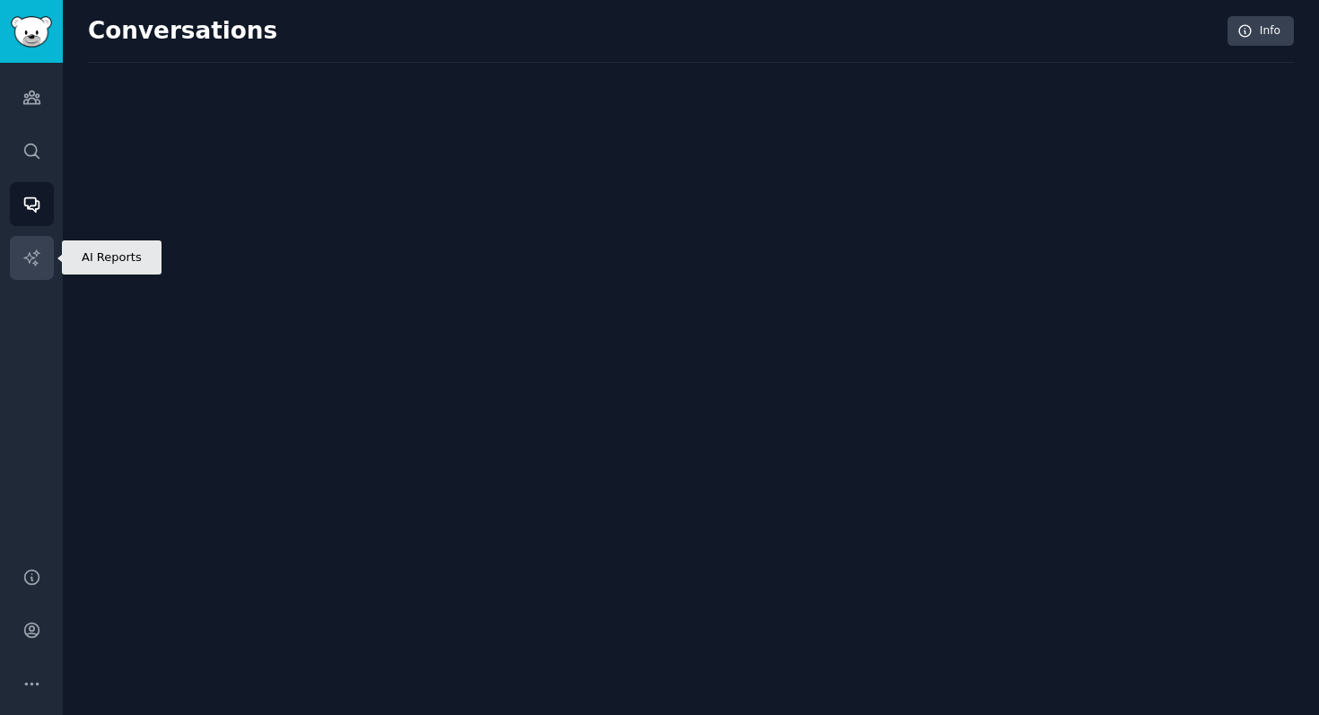
click at [21, 243] on link "AI Reports" at bounding box center [32, 258] width 44 height 44
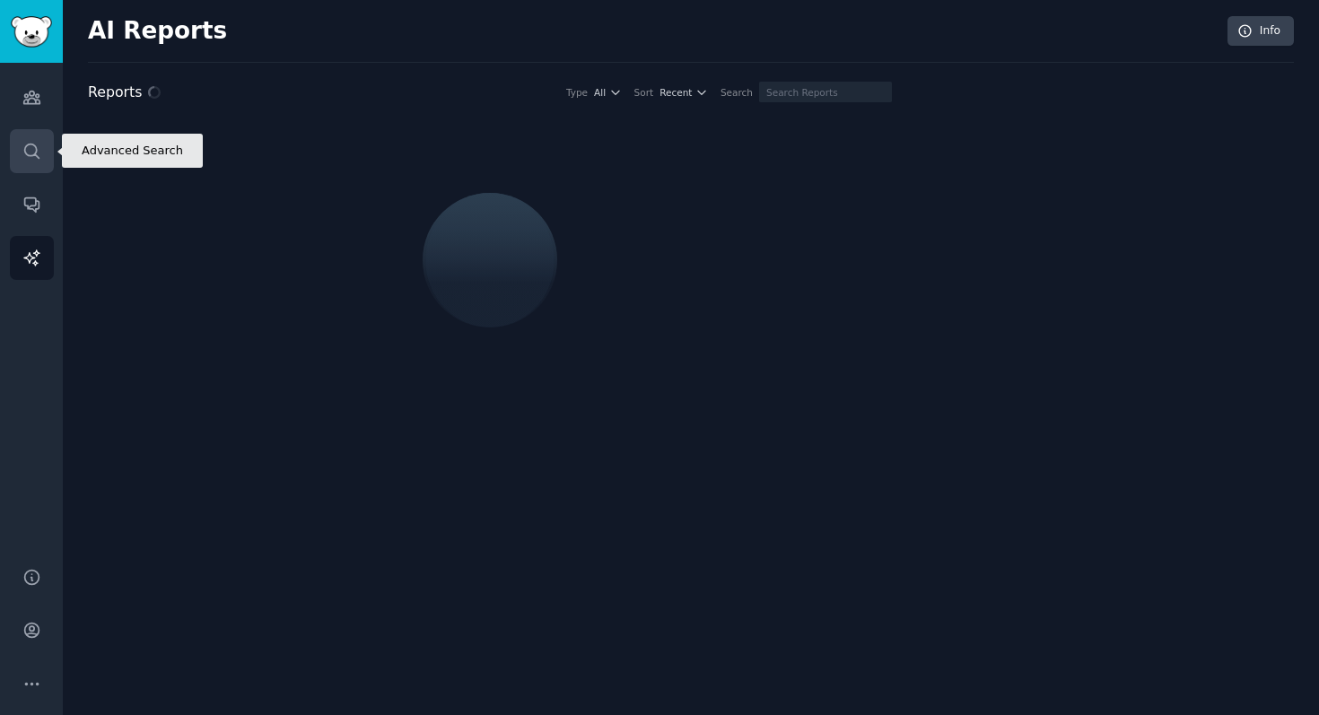
click at [21, 146] on link "Search" at bounding box center [32, 151] width 44 height 44
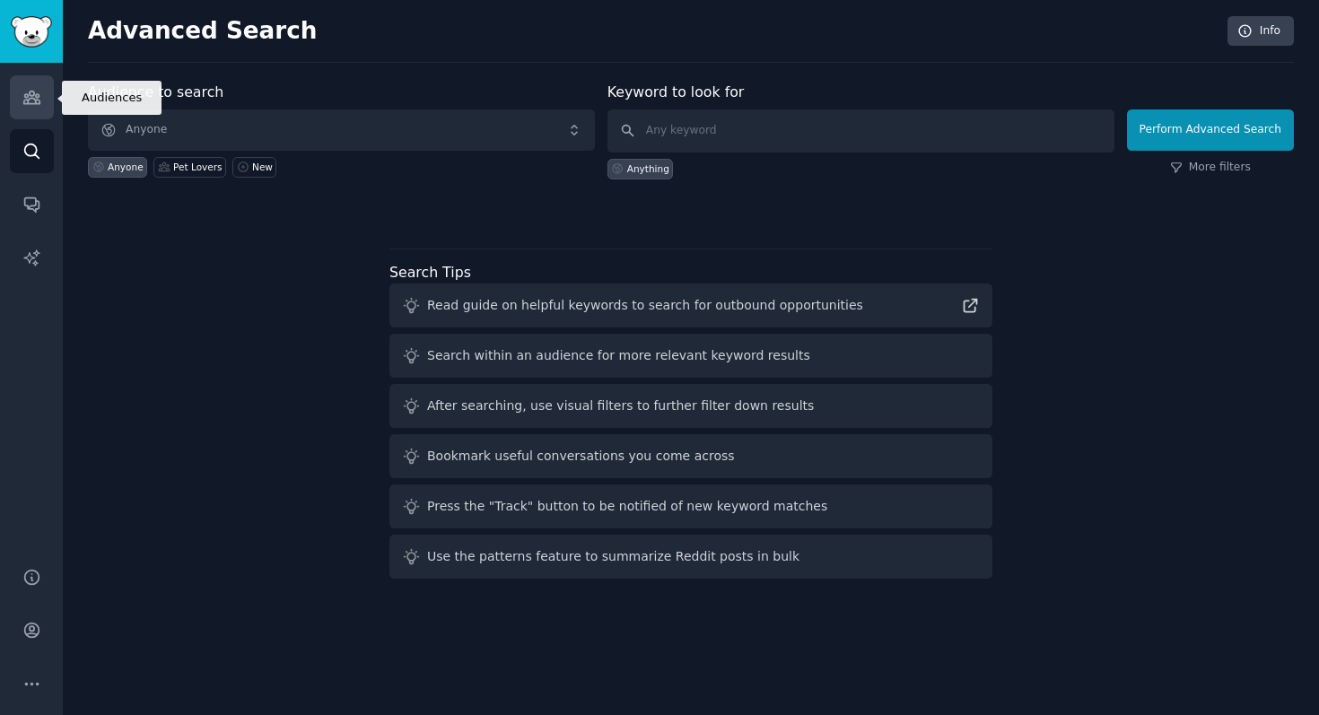
click at [21, 109] on link "Audiences" at bounding box center [32, 97] width 44 height 44
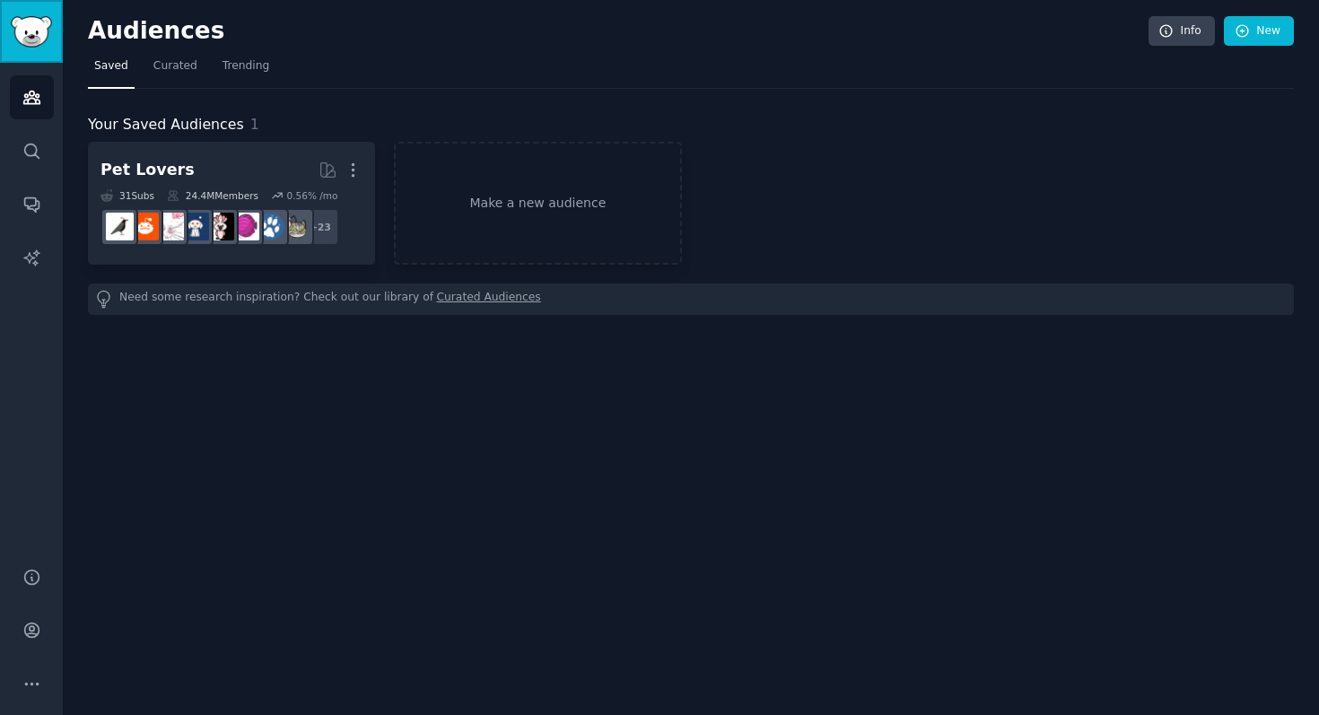
click at [33, 23] on img "Sidebar" at bounding box center [31, 31] width 41 height 31
click at [33, 106] on icon "Sidebar" at bounding box center [31, 97] width 19 height 19
click at [266, 69] on link "Trending" at bounding box center [245, 70] width 59 height 37
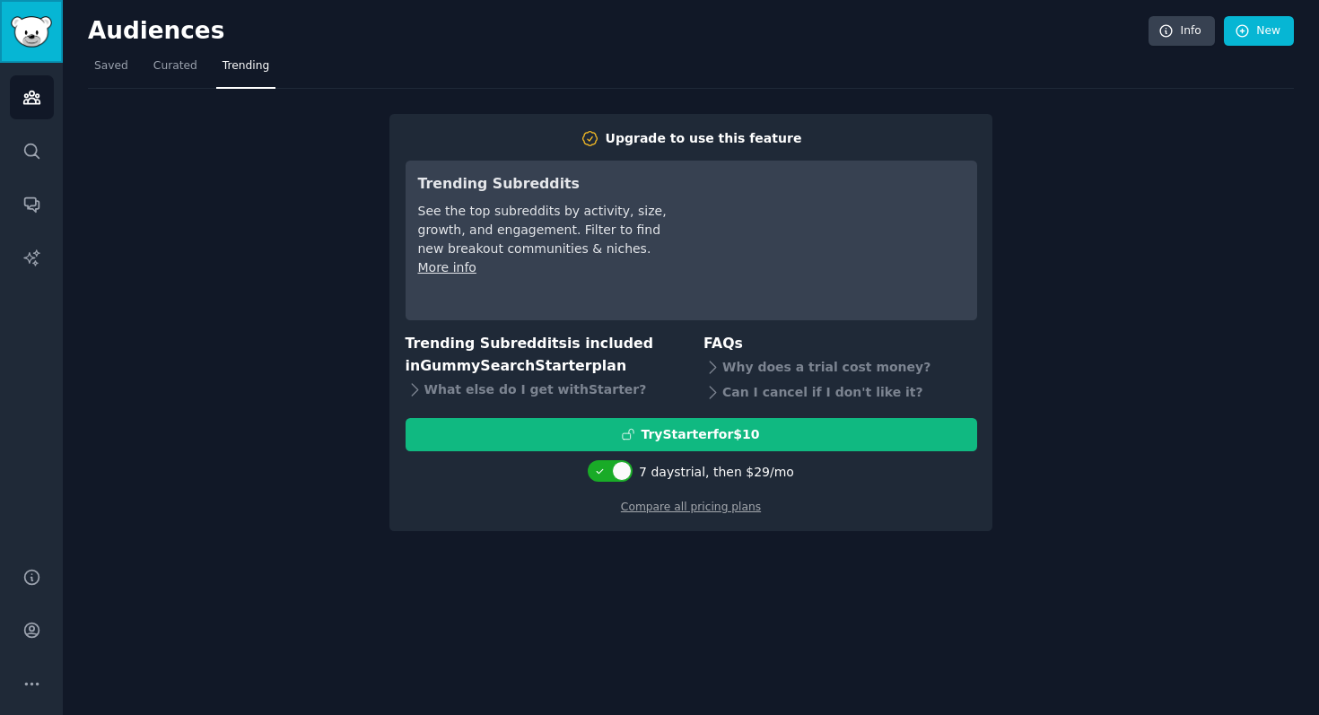
click at [48, 33] on img "Sidebar" at bounding box center [31, 31] width 41 height 31
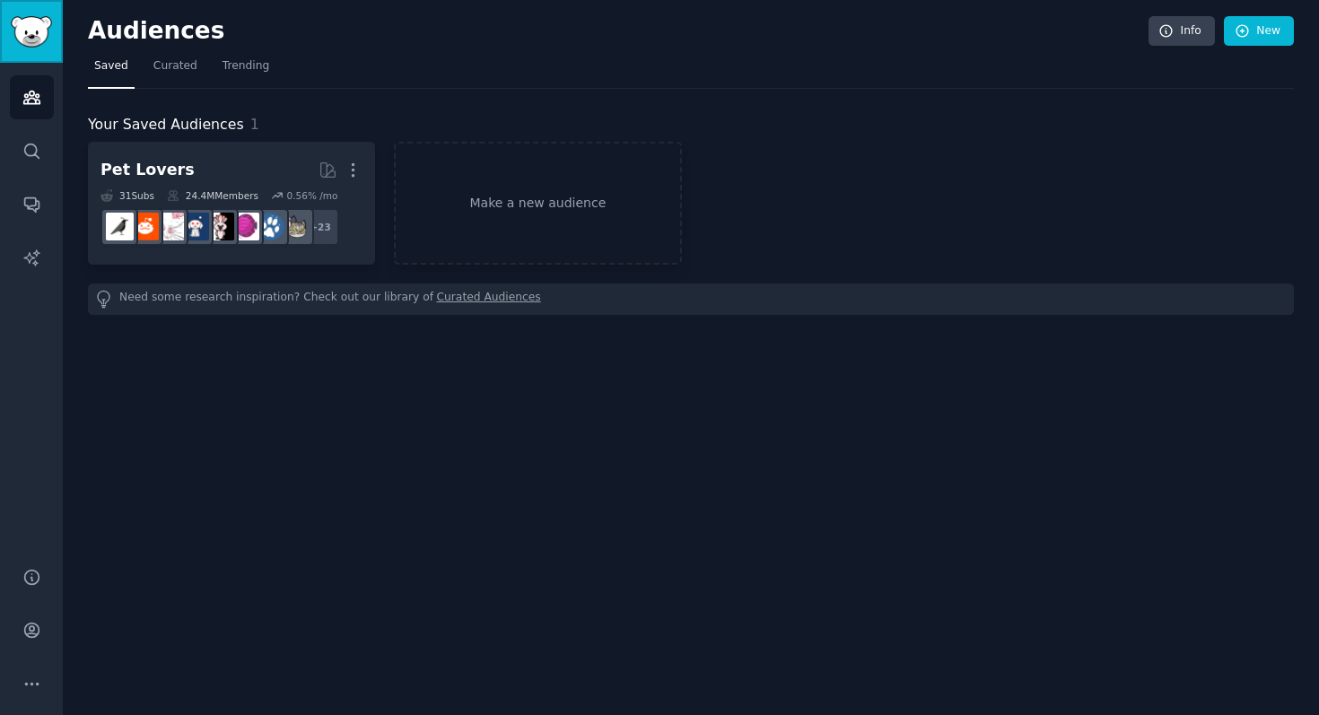
click at [16, 24] on img "Sidebar" at bounding box center [31, 31] width 41 height 31
click at [25, 149] on icon "Sidebar" at bounding box center [31, 151] width 19 height 19
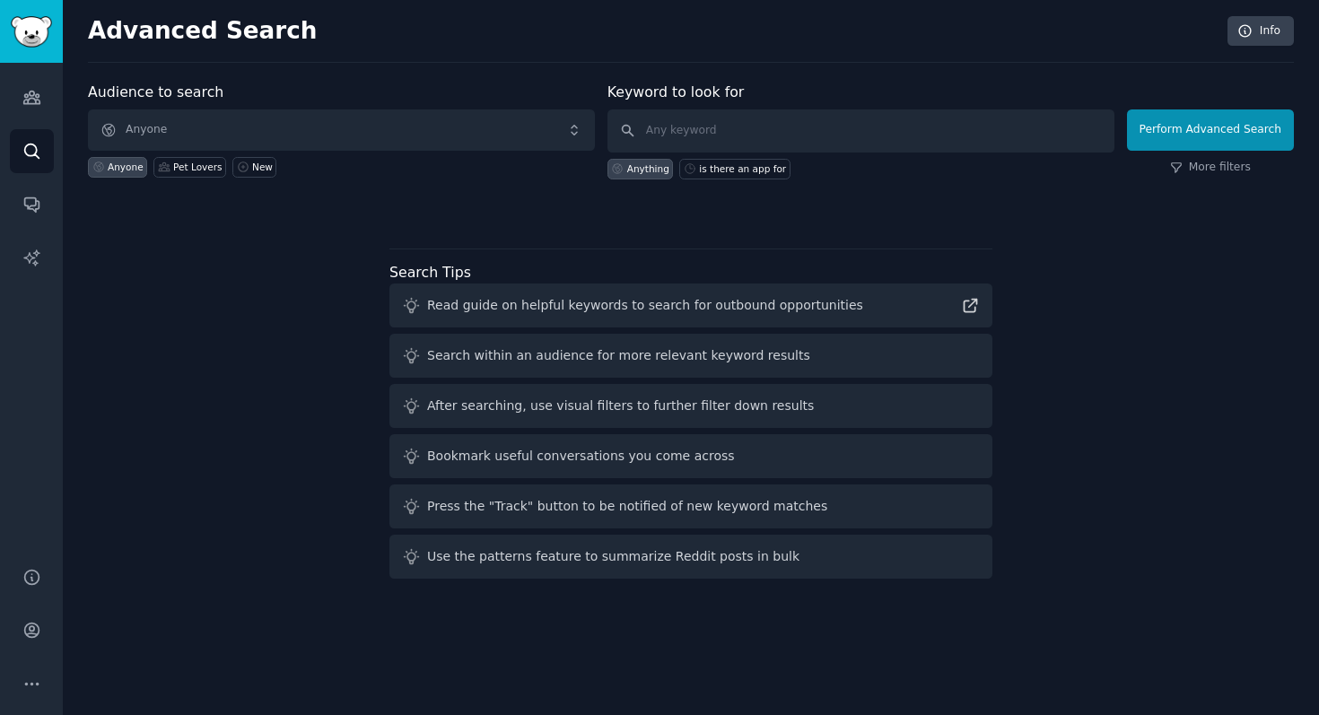
click at [127, 170] on div "Anyone" at bounding box center [126, 167] width 36 height 13
click at [127, 168] on div "Anyone" at bounding box center [126, 167] width 36 height 13
type input "need an app for"
click button "Perform Advanced Search" at bounding box center [1210, 129] width 167 height 41
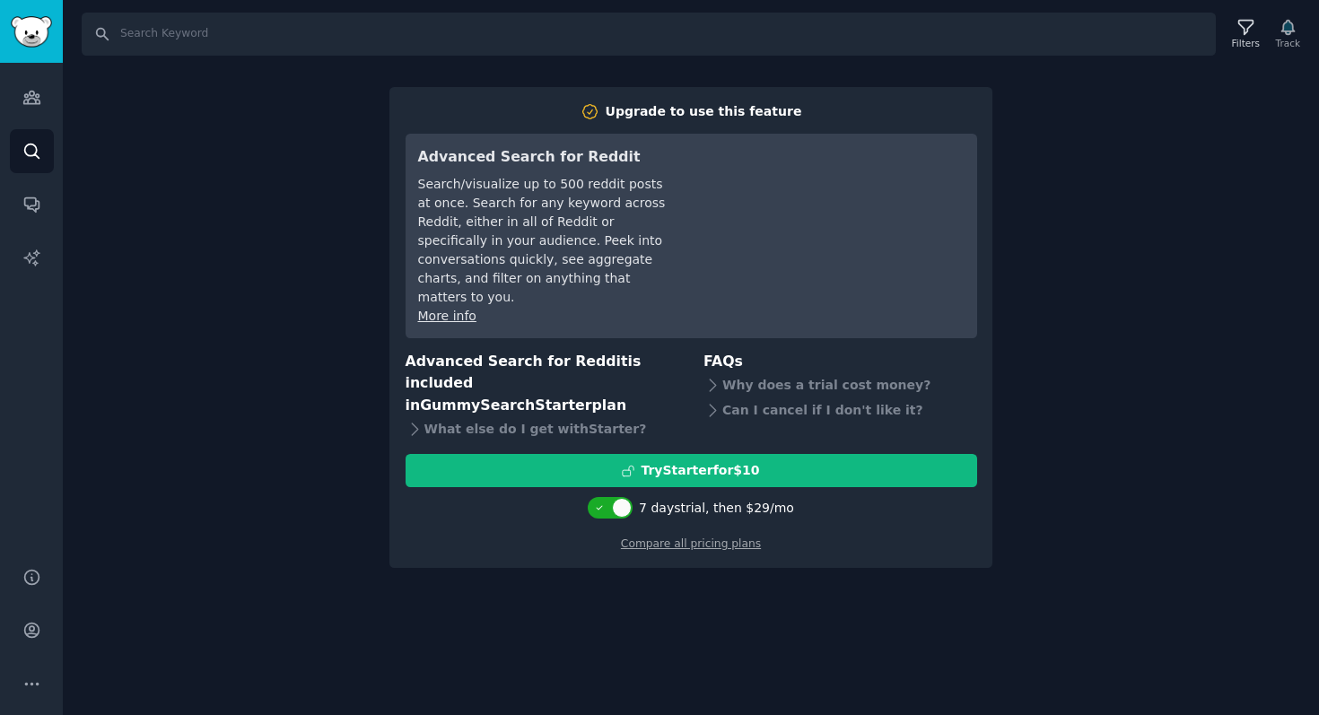
click at [1, 70] on div "Audiences Search Conversations AI Reports" at bounding box center [31, 304] width 63 height 483
click at [34, 97] on icon "Sidebar" at bounding box center [31, 97] width 19 height 19
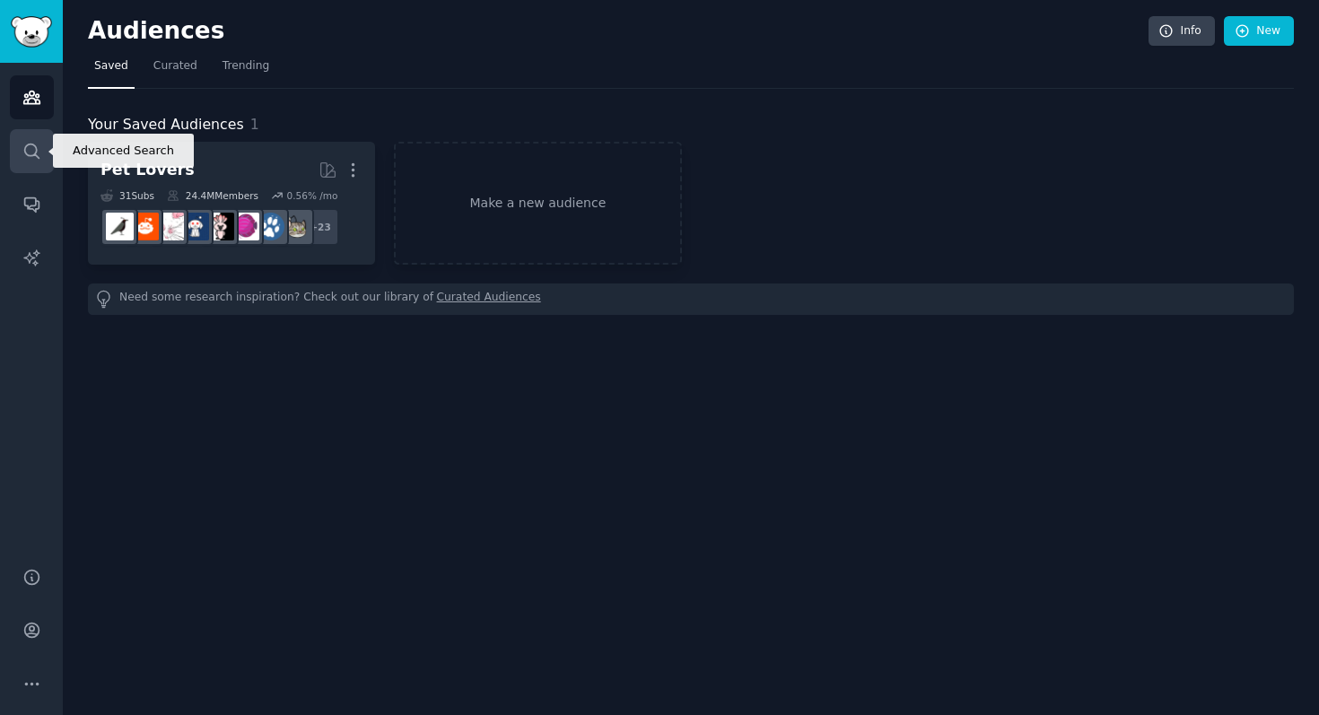
click at [25, 166] on link "Search" at bounding box center [32, 151] width 44 height 44
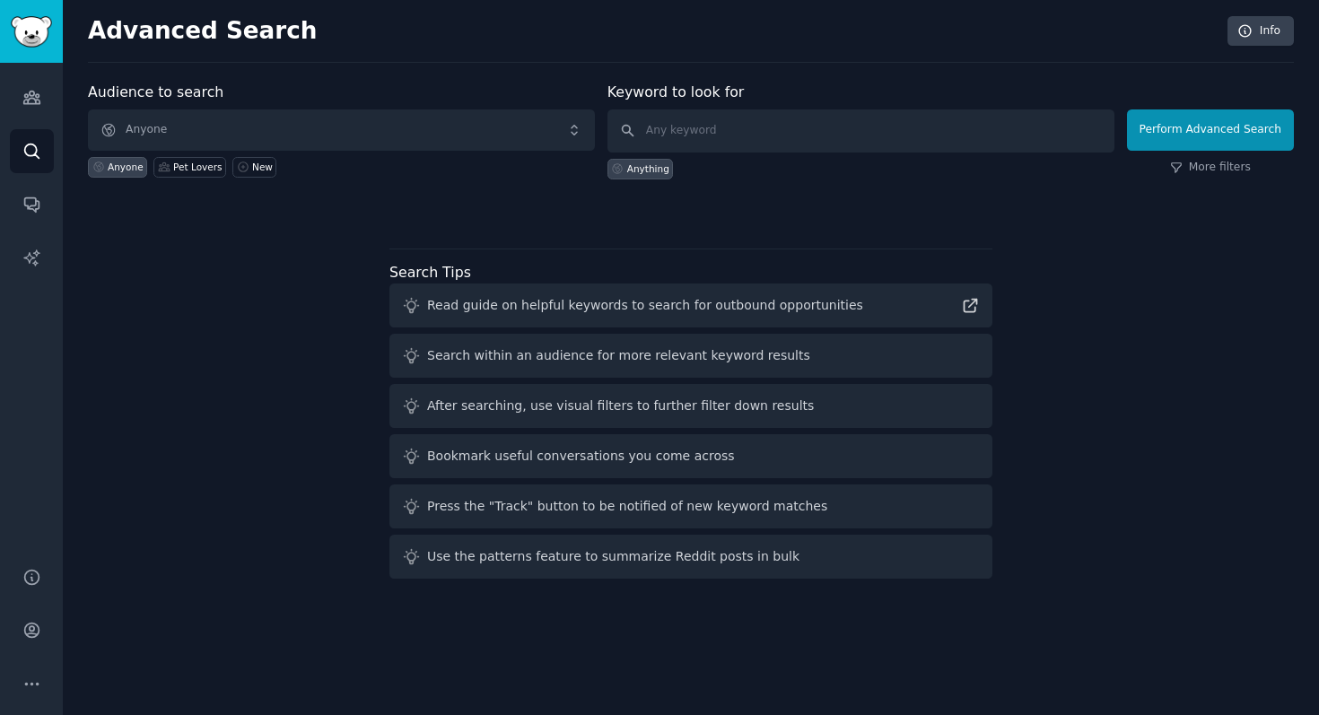
click at [24, 234] on div "Audiences Search Conversations AI Reports" at bounding box center [31, 304] width 63 height 483
click at [24, 188] on link "Conversations" at bounding box center [32, 204] width 44 height 44
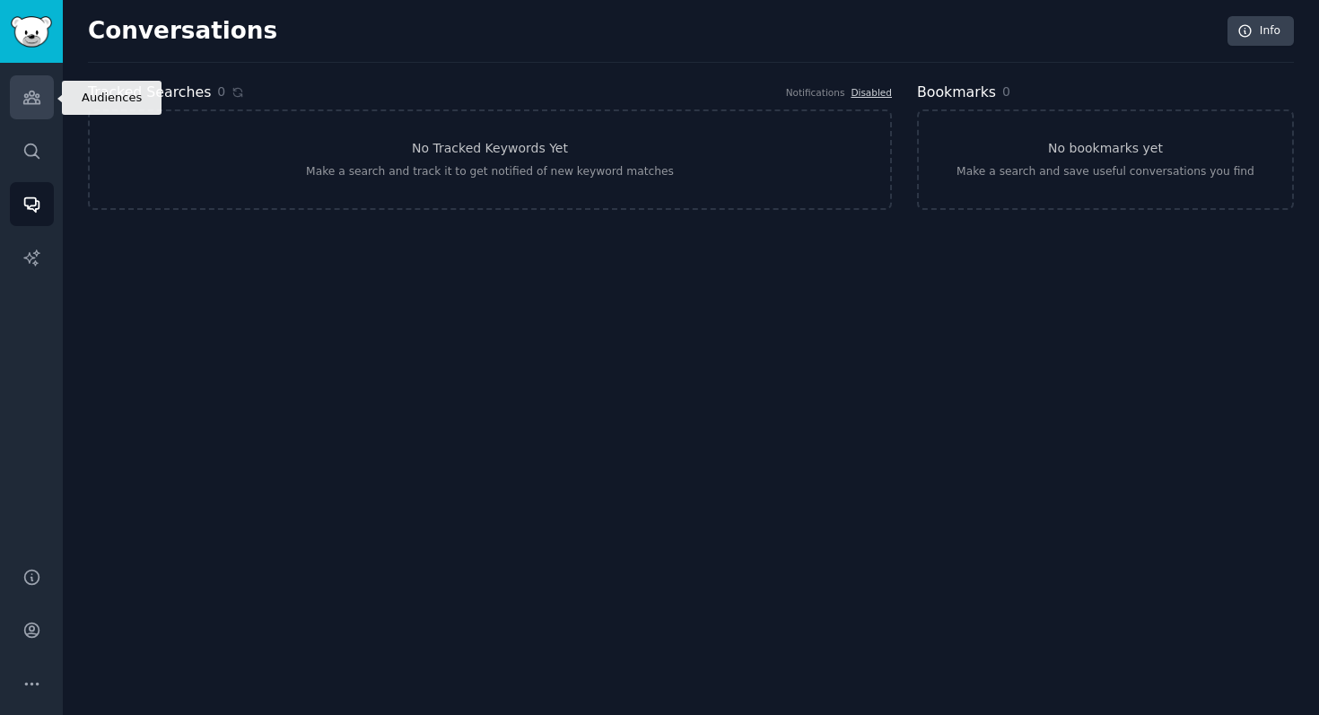
click at [30, 104] on icon "Sidebar" at bounding box center [31, 98] width 16 height 13
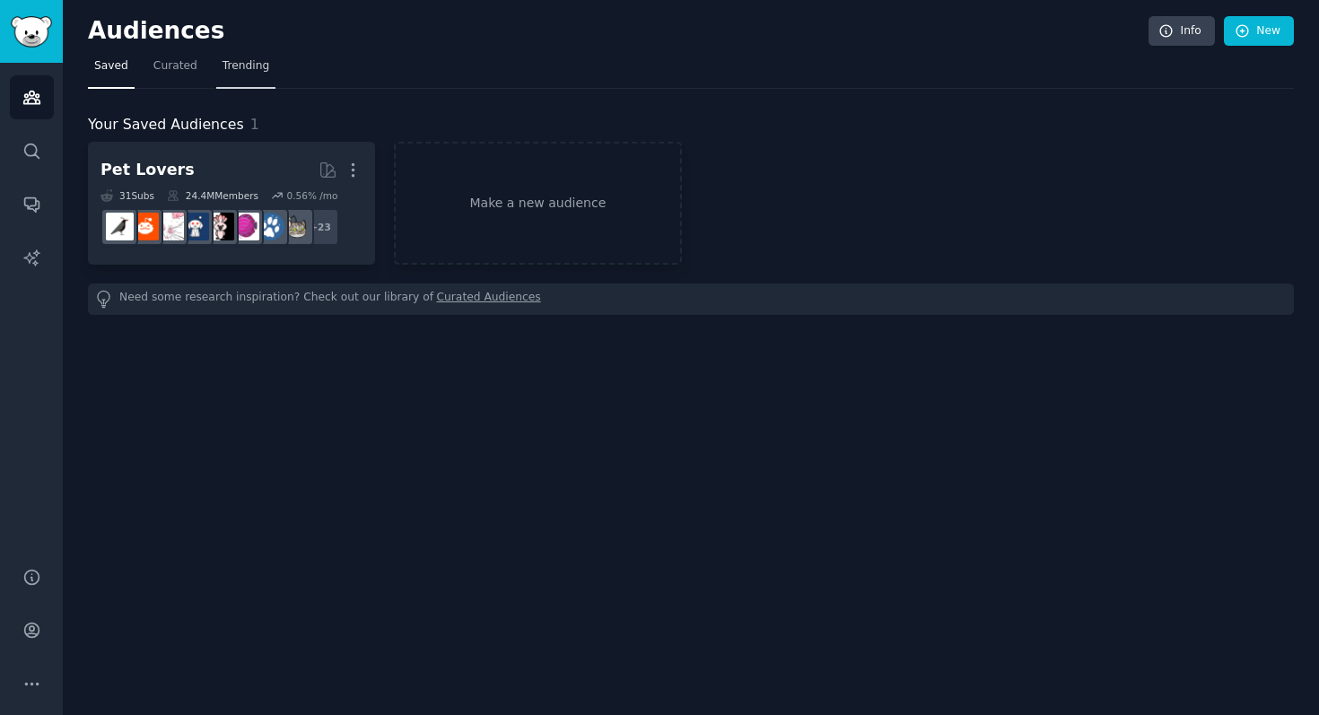
click at [242, 54] on link "Trending" at bounding box center [245, 70] width 59 height 37
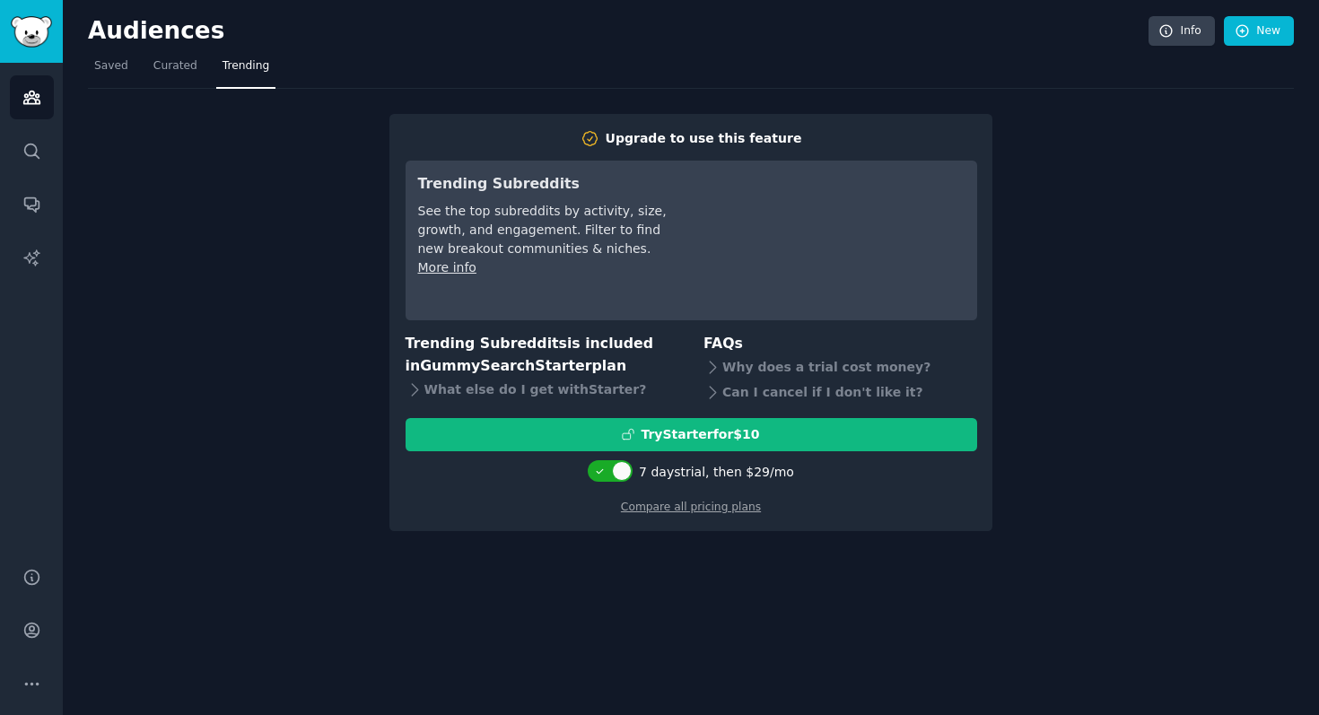
click at [133, 63] on nav "Saved Curated Trending" at bounding box center [691, 70] width 1206 height 37
click at [119, 67] on span "Saved" at bounding box center [111, 66] width 34 height 16
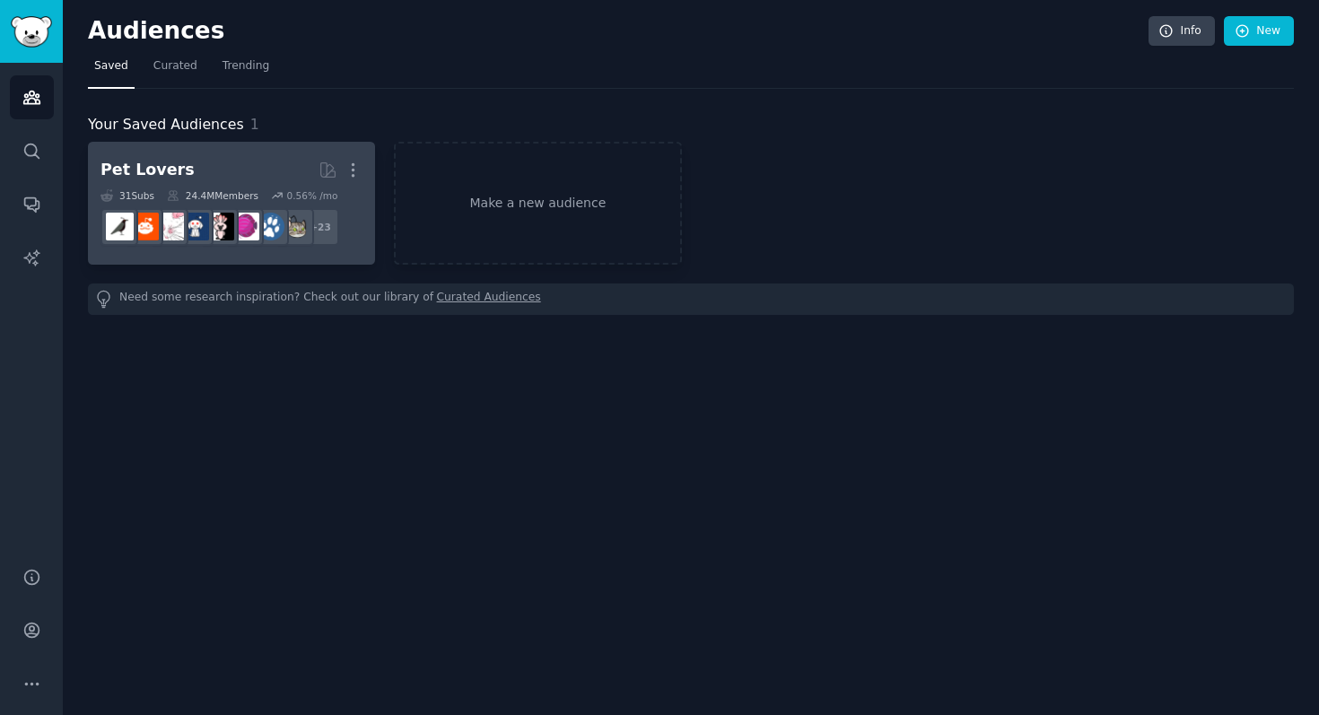
click at [228, 151] on link "Pet Lovers More 31 Sub s 24.4M Members 0.56 % /mo + 23" at bounding box center [231, 203] width 287 height 123
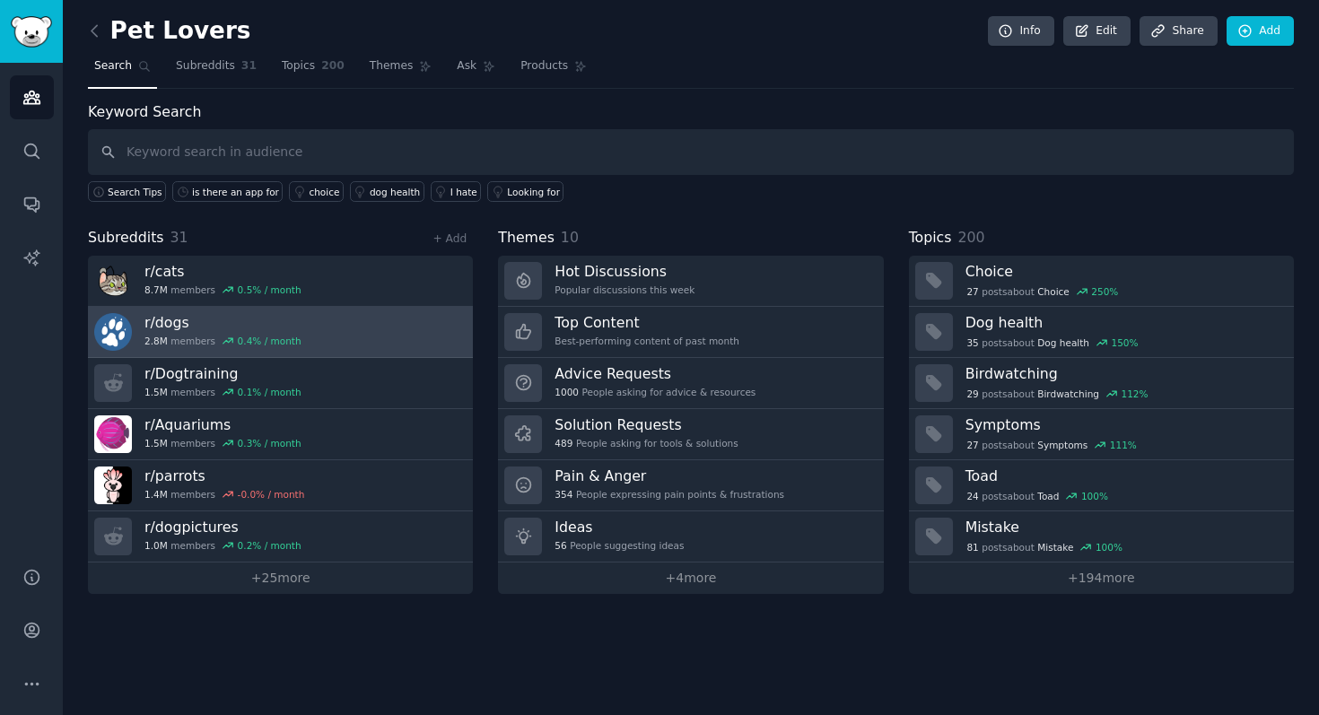
click at [381, 332] on link "r/ dogs 2.8M members 0.4 % / month" at bounding box center [280, 332] width 385 height 51
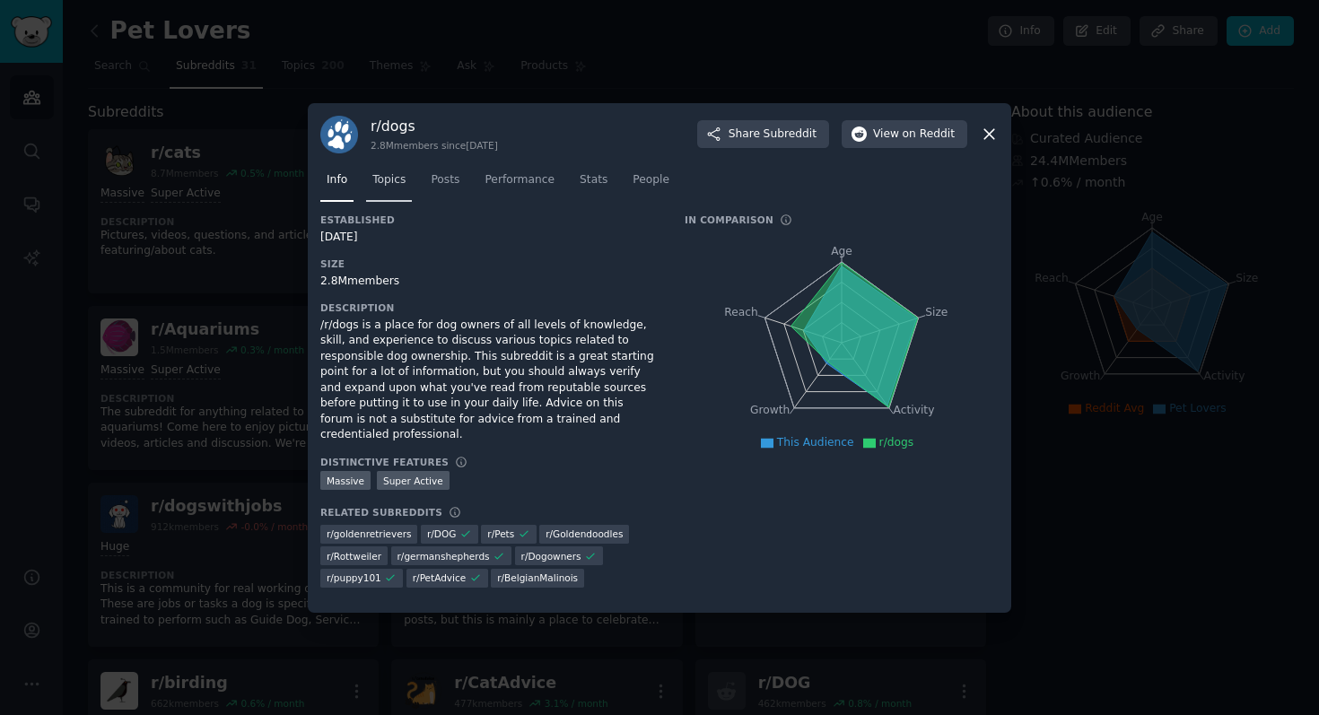
click at [389, 179] on link "Topics" at bounding box center [389, 184] width 46 height 37
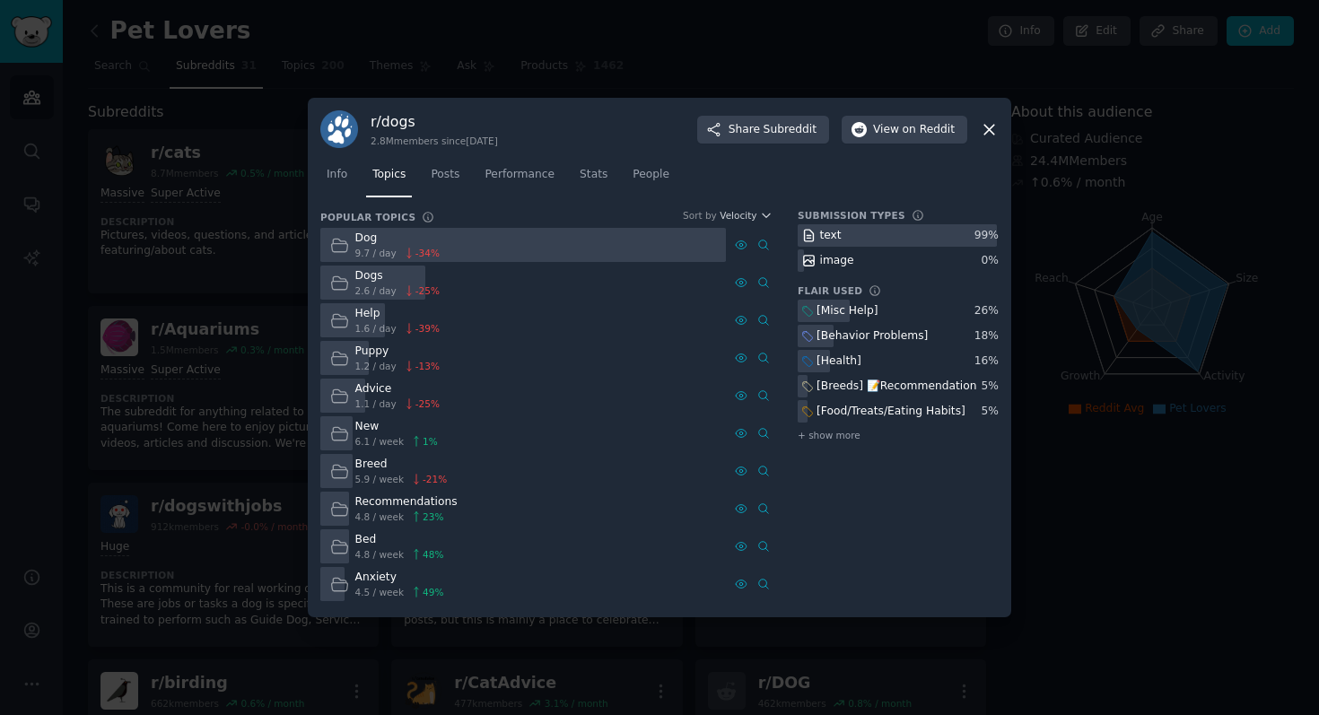
click at [356, 247] on span "9.7 / day" at bounding box center [375, 253] width 41 height 13
click at [555, 177] on link "Performance" at bounding box center [519, 179] width 83 height 37
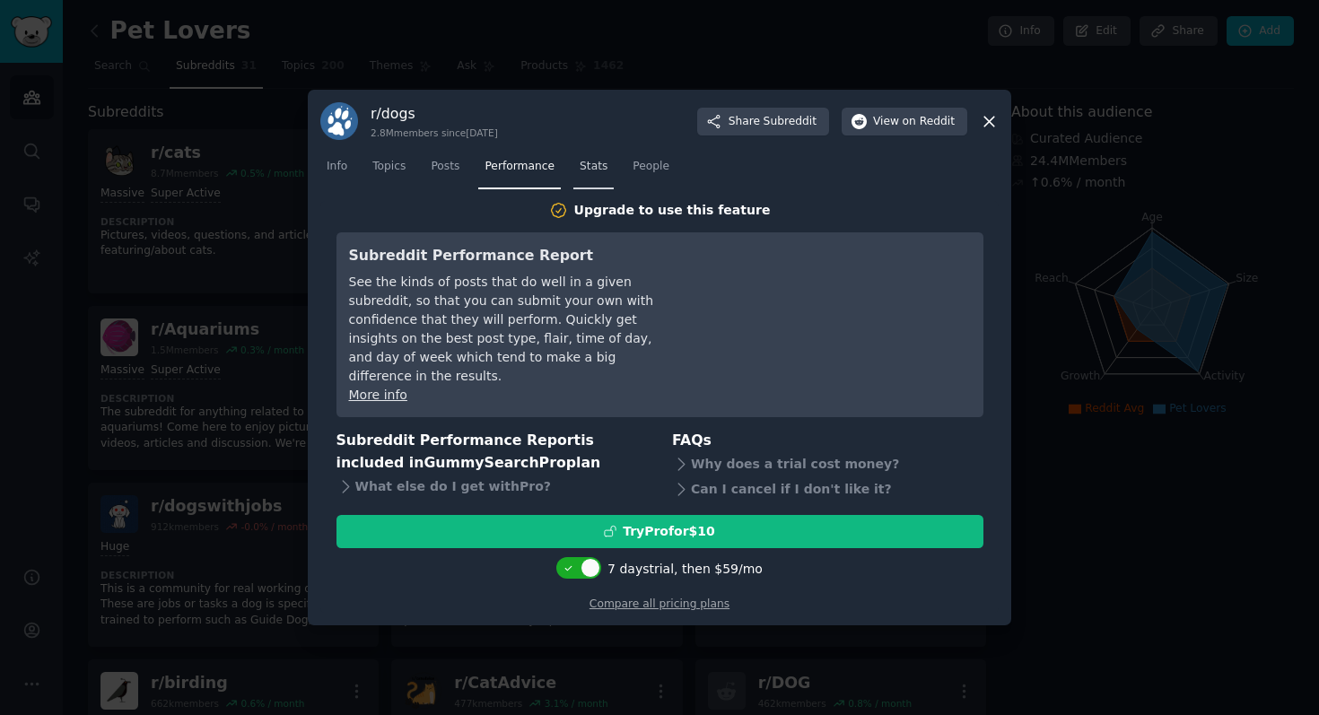
click at [595, 185] on link "Stats" at bounding box center [593, 171] width 40 height 37
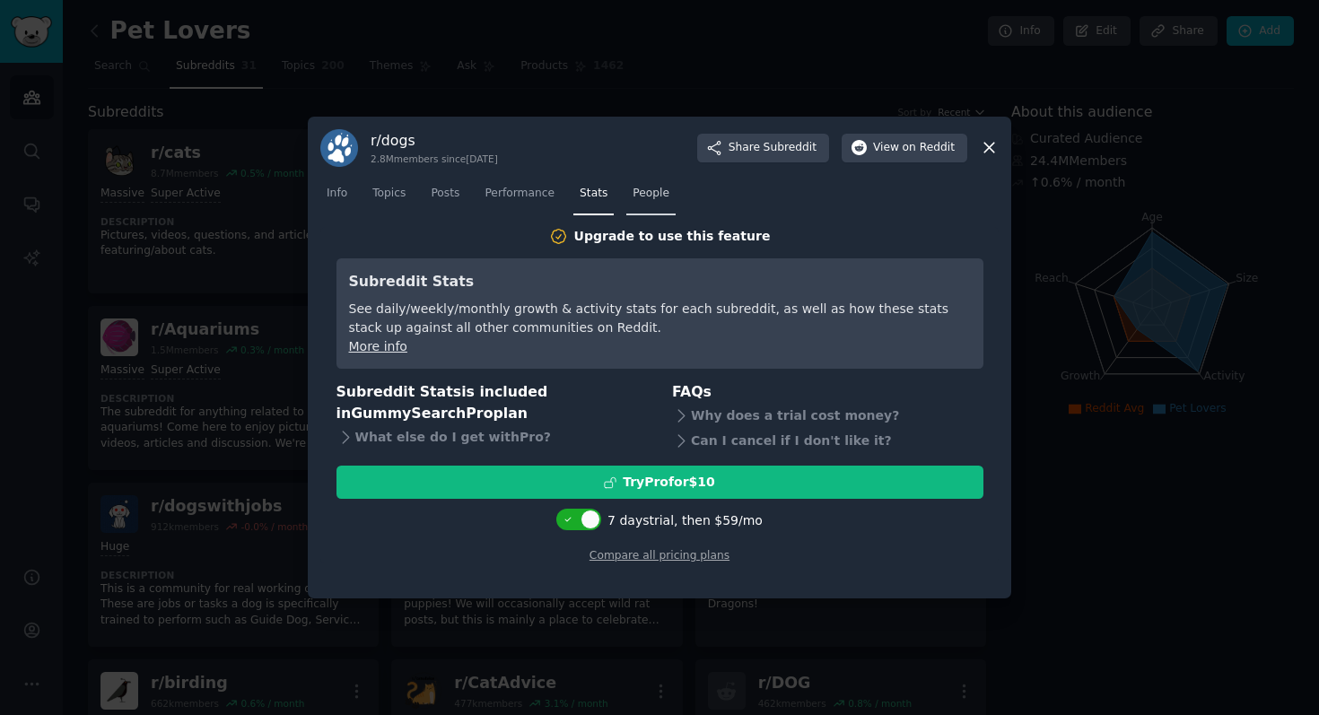
click at [667, 208] on link "People" at bounding box center [650, 197] width 49 height 37
click at [465, 192] on link "Posts" at bounding box center [444, 197] width 41 height 37
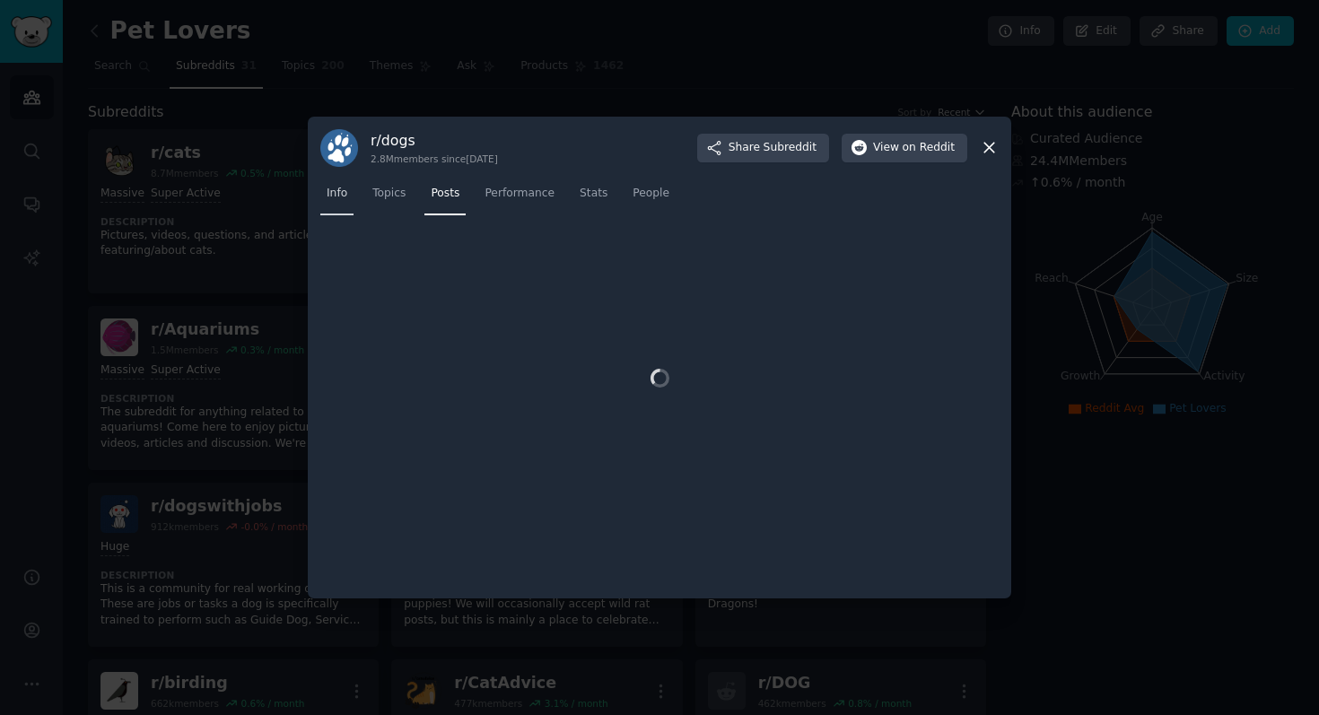
click at [346, 199] on span "Info" at bounding box center [337, 194] width 21 height 16
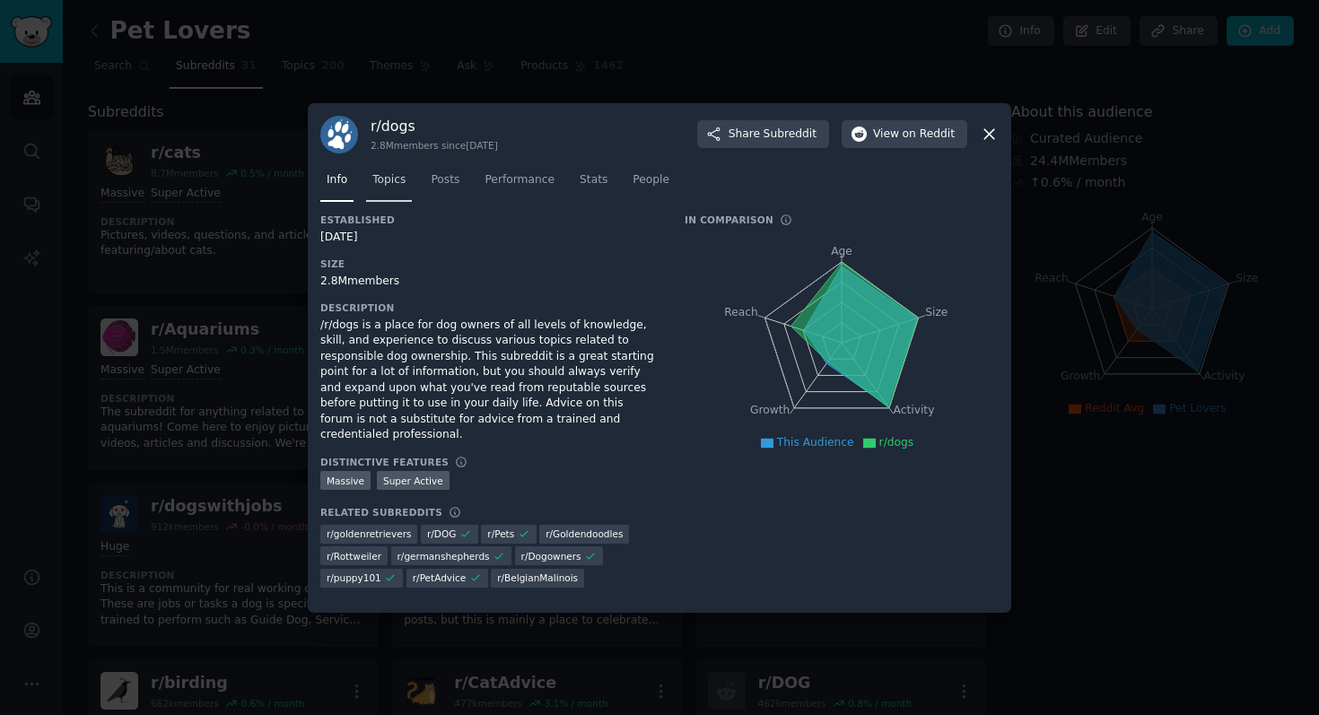
click at [374, 200] on link "Topics" at bounding box center [389, 184] width 46 height 37
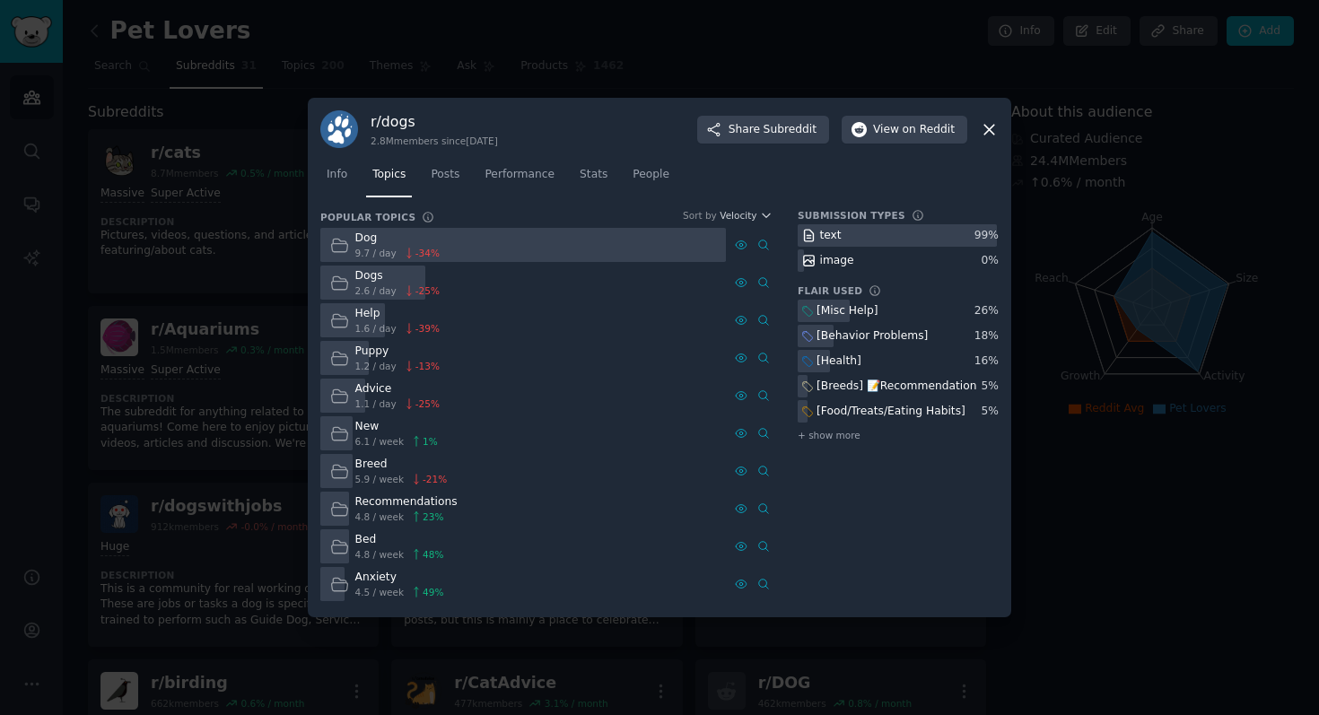
click at [163, 151] on div at bounding box center [659, 357] width 1319 height 715
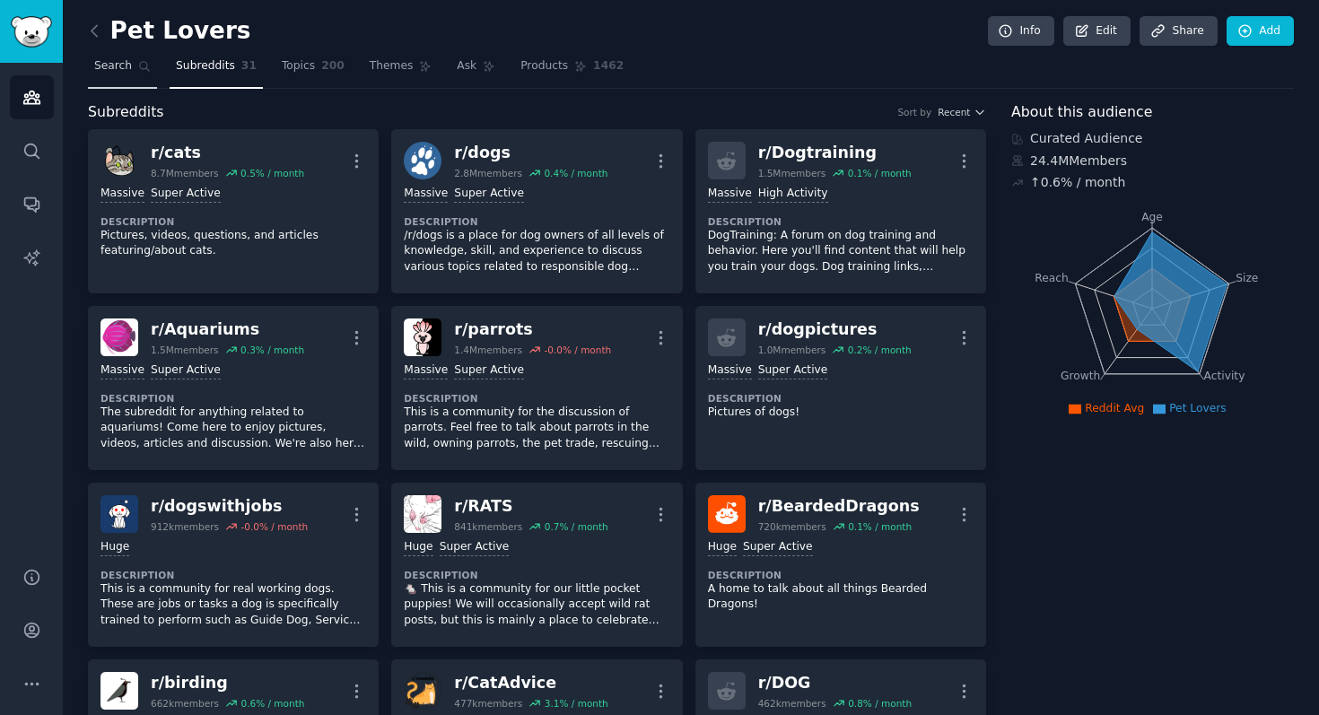
click at [133, 66] on link "Search" at bounding box center [122, 70] width 69 height 37
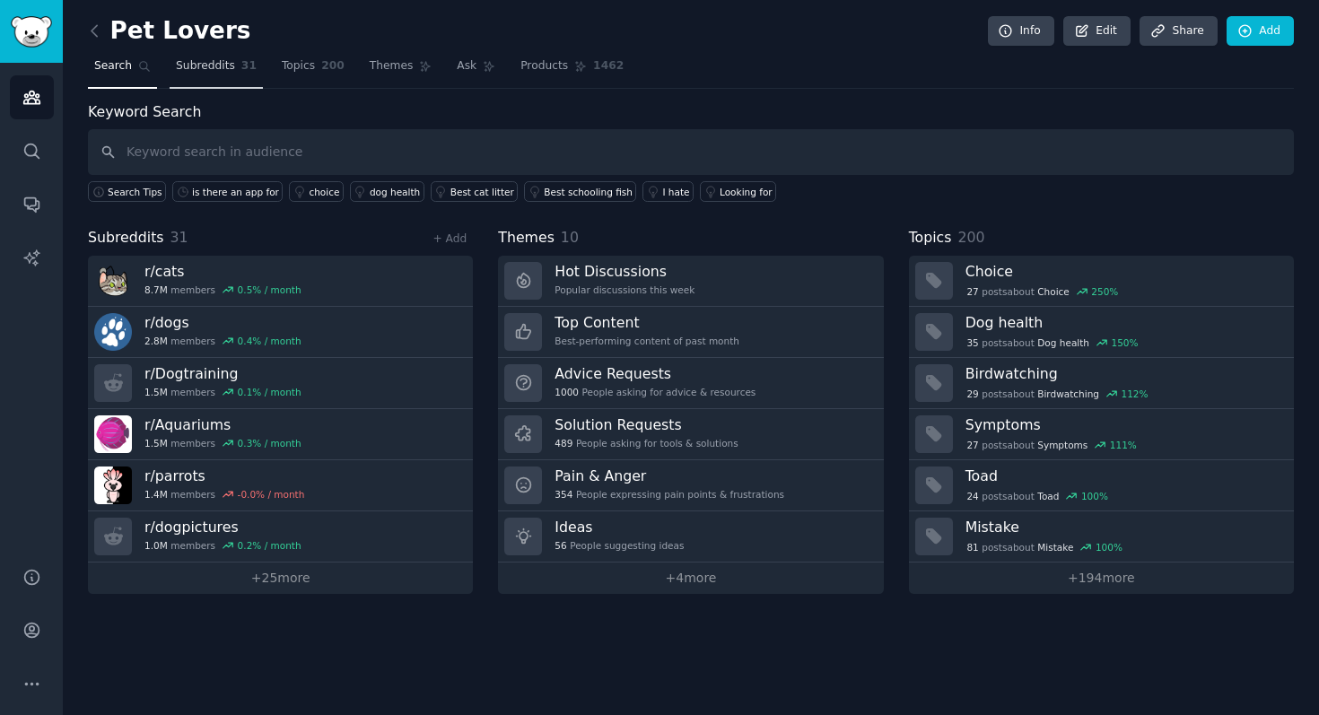
click at [241, 73] on span "31" at bounding box center [248, 66] width 15 height 16
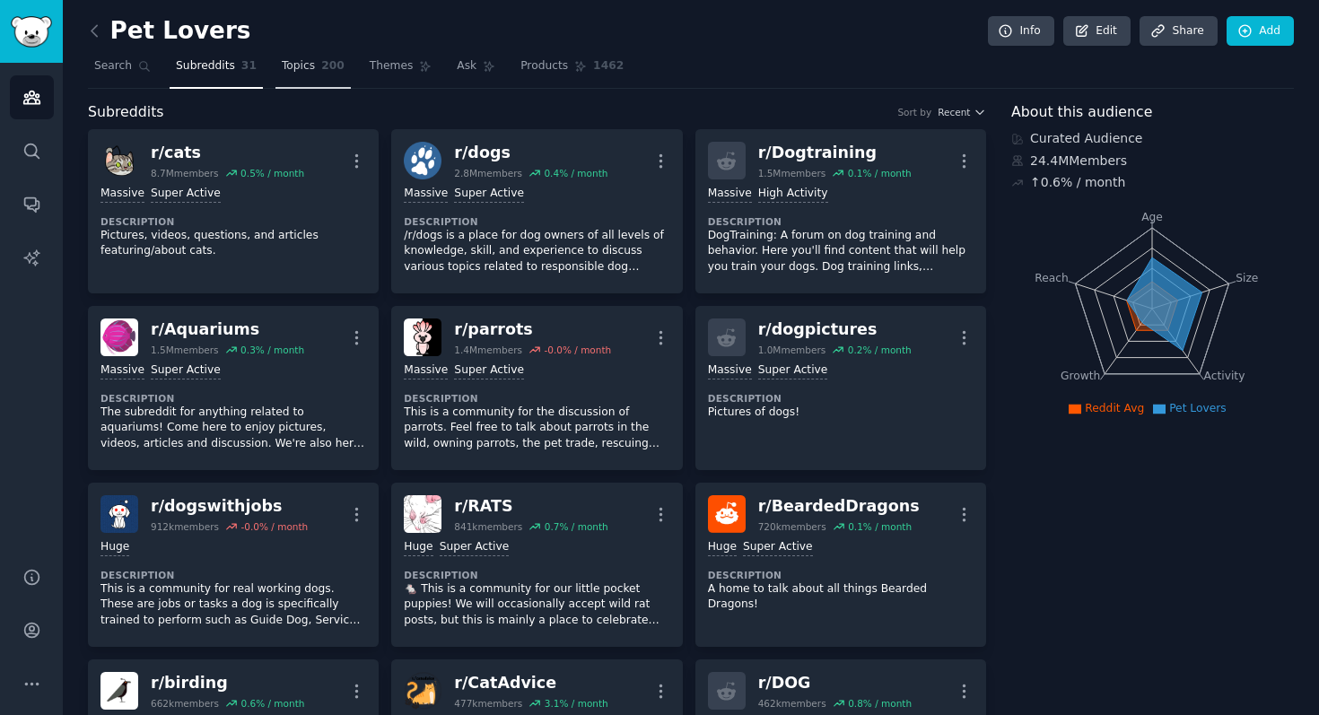
click at [287, 81] on link "Topics 200" at bounding box center [313, 70] width 75 height 37
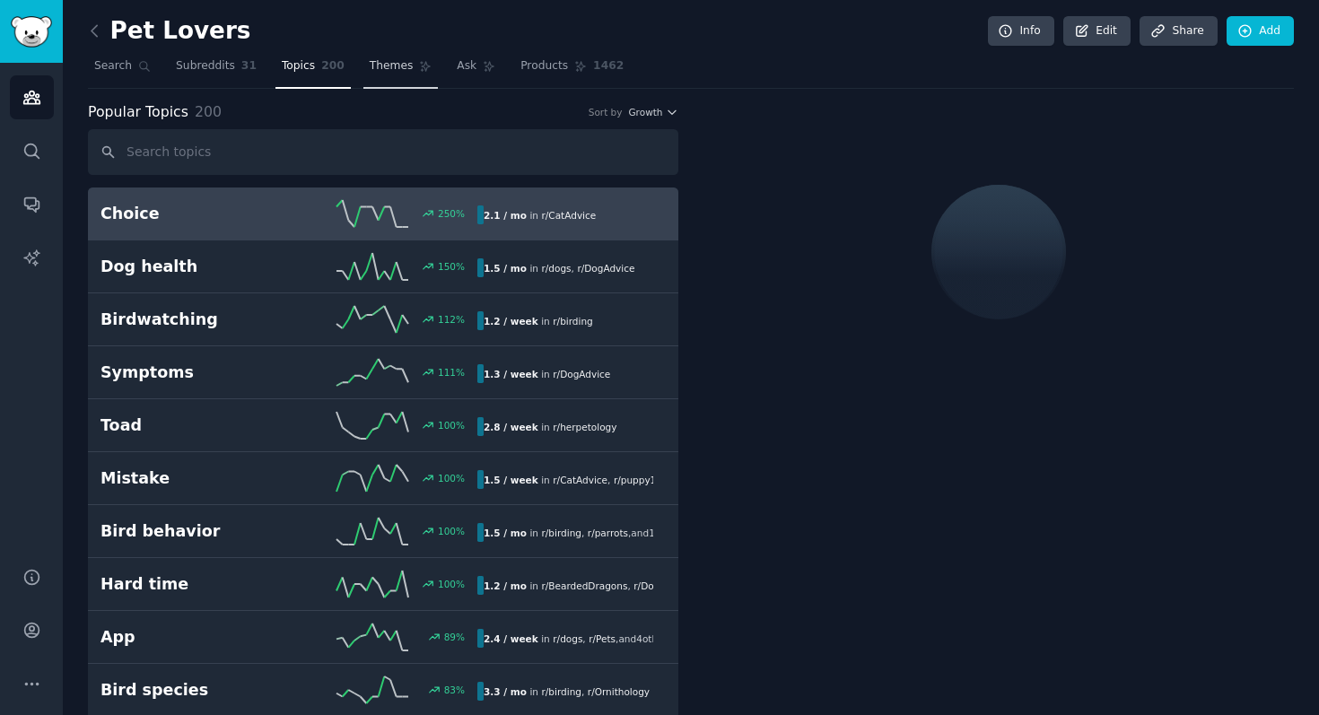
click at [374, 78] on link "Themes" at bounding box center [400, 70] width 75 height 37
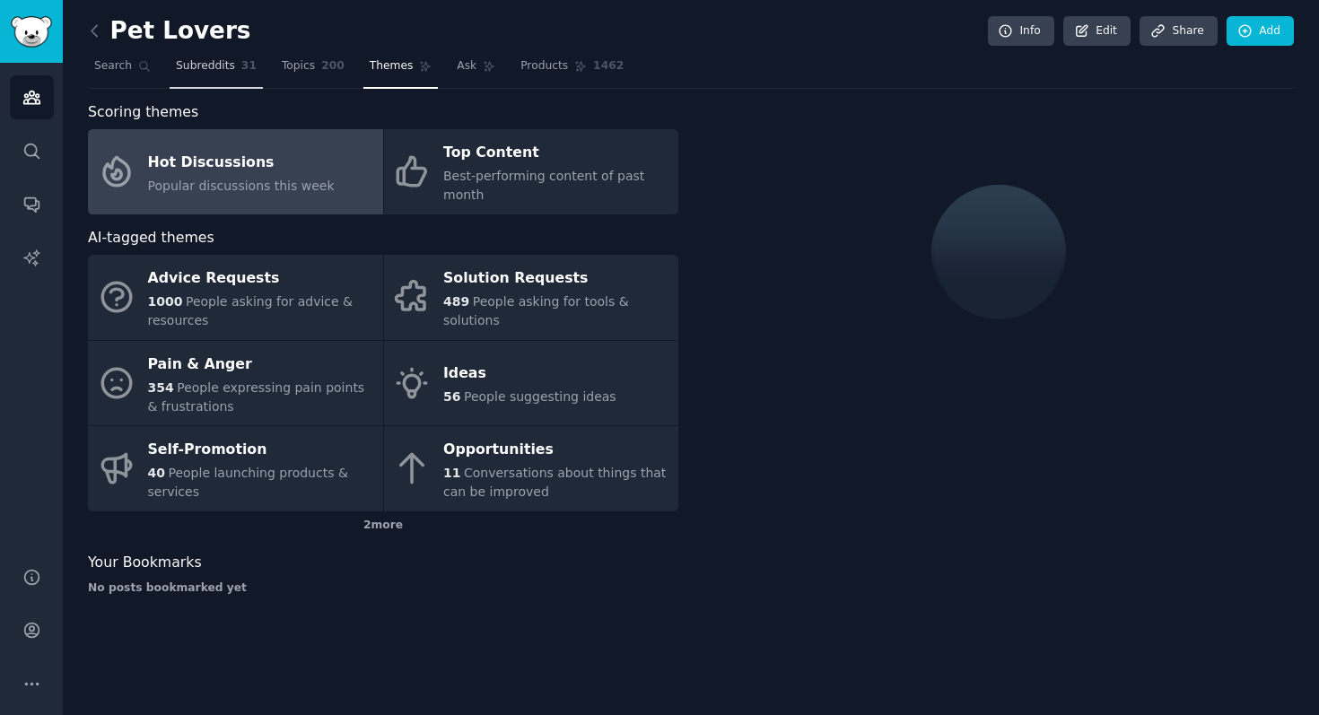
click at [238, 78] on link "Subreddits 31" at bounding box center [216, 70] width 93 height 37
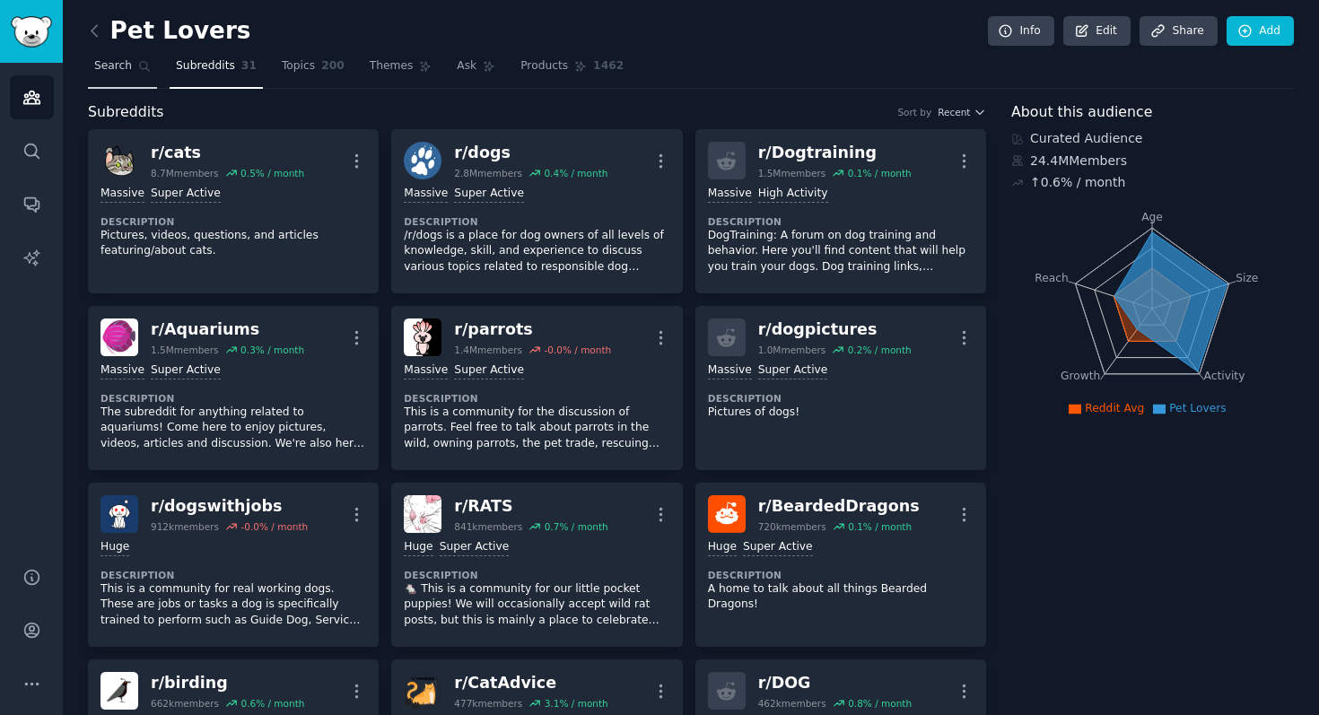
click at [118, 61] on span "Search" at bounding box center [113, 66] width 38 height 16
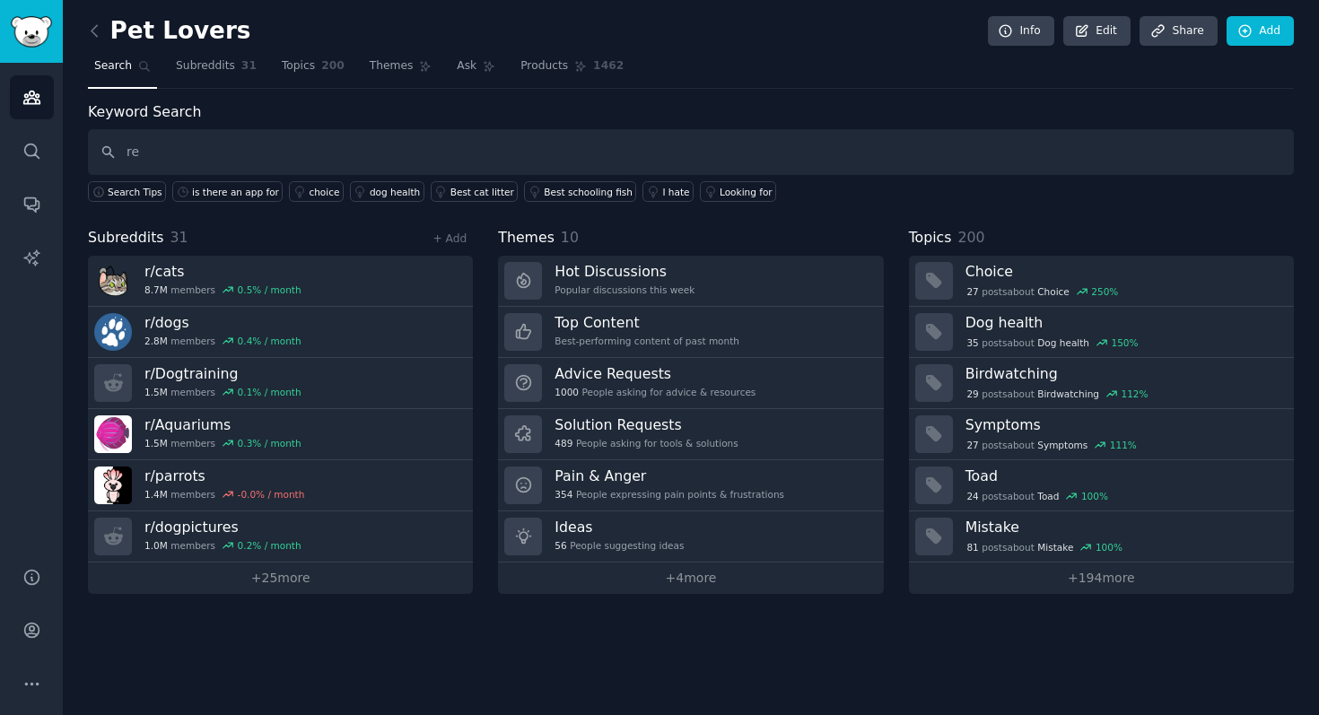
type input "r"
type input "recipe calorie"
